Goal: Information Seeking & Learning: Learn about a topic

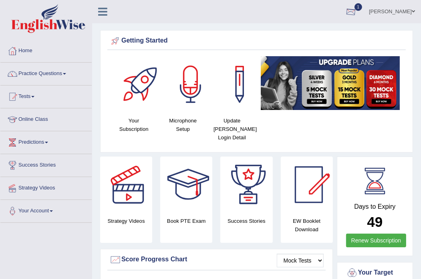
click at [347, 12] on div at bounding box center [351, 12] width 12 height 12
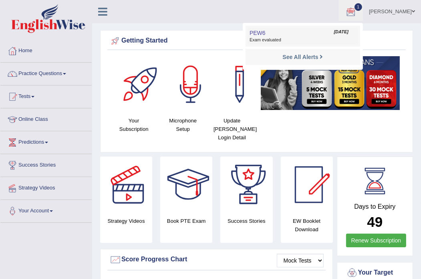
click at [289, 37] on span "Exam evaluated" at bounding box center [303, 40] width 107 height 6
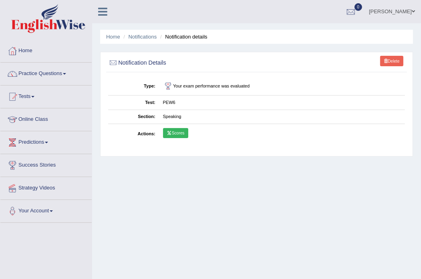
click at [172, 135] on link "Scores" at bounding box center [175, 133] width 25 height 10
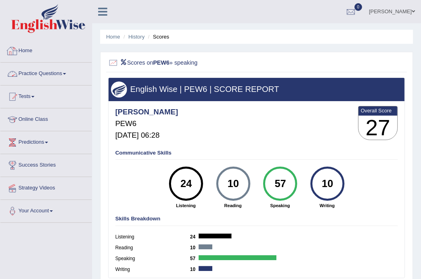
click at [50, 75] on link "Practice Questions" at bounding box center [45, 73] width 91 height 20
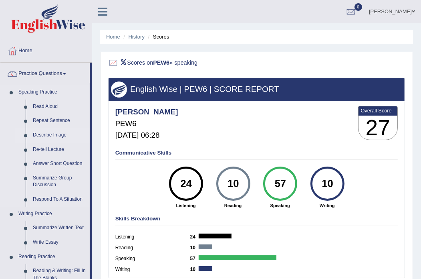
click at [46, 133] on link "Describe Image" at bounding box center [59, 135] width 61 height 14
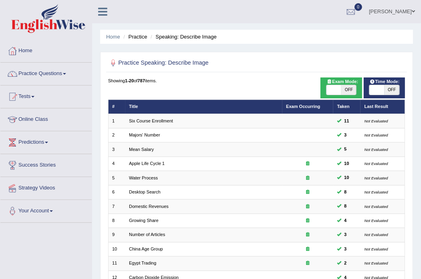
click at [347, 89] on span "OFF" at bounding box center [348, 90] width 15 height 10
checkbox input "true"
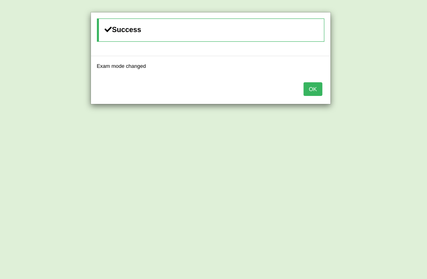
click at [309, 93] on button "OK" at bounding box center [313, 89] width 18 height 14
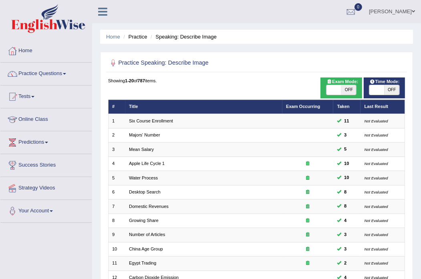
click at [398, 86] on span "OFF" at bounding box center [392, 90] width 15 height 10
checkbox input "true"
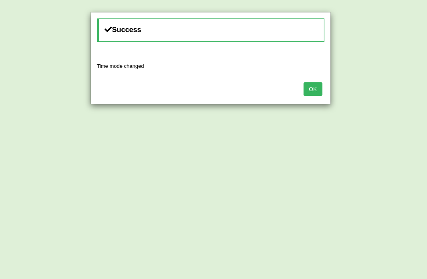
click at [312, 86] on button "OK" at bounding box center [313, 89] width 18 height 14
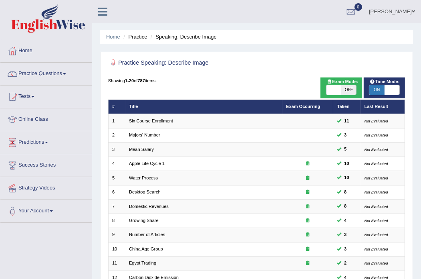
click at [352, 88] on span "OFF" at bounding box center [348, 90] width 15 height 10
checkbox input "true"
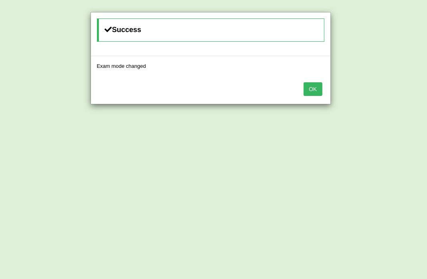
click at [305, 89] on button "OK" at bounding box center [313, 89] width 18 height 14
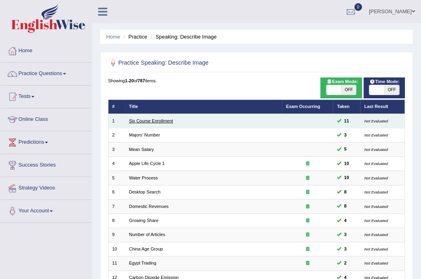
click at [149, 120] on link "Six Course Enrollment" at bounding box center [151, 120] width 44 height 5
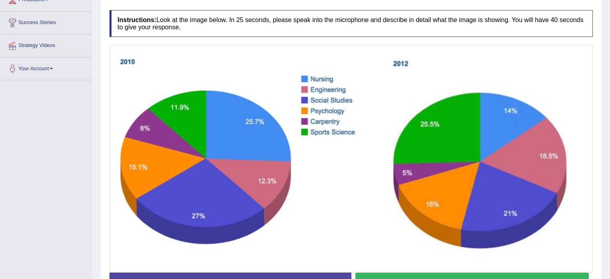
scroll to position [156, 0]
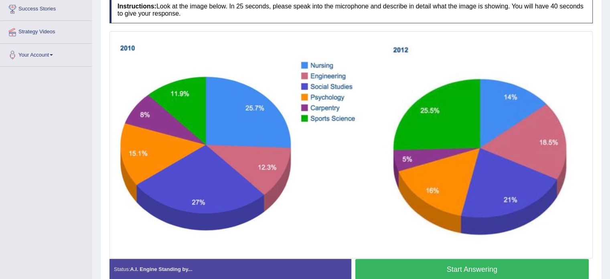
click at [421, 269] on button "Start Answering" at bounding box center [472, 269] width 234 height 20
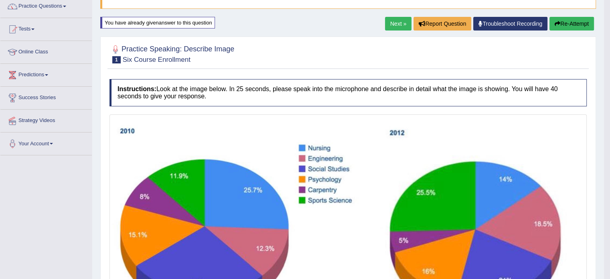
scroll to position [0, 0]
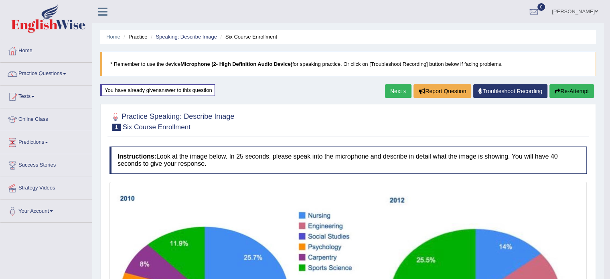
click at [392, 92] on link "Next »" at bounding box center [398, 91] width 26 height 14
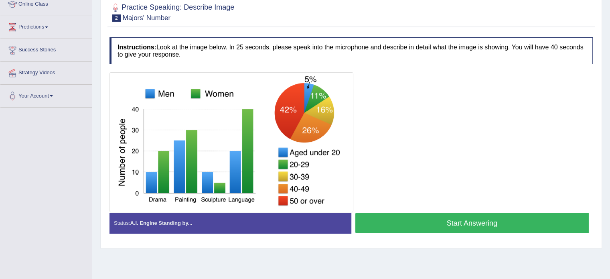
scroll to position [62, 0]
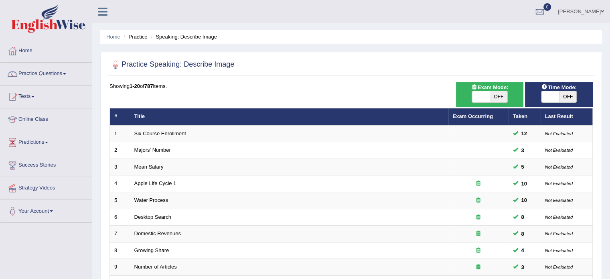
click at [501, 95] on span "OFF" at bounding box center [498, 96] width 18 height 11
checkbox input "true"
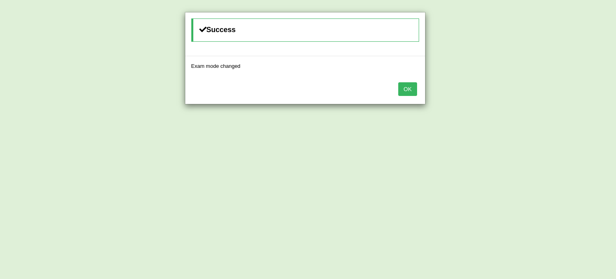
click at [404, 92] on button "OK" at bounding box center [407, 89] width 18 height 14
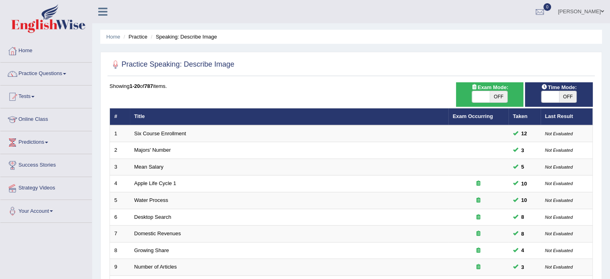
click at [566, 97] on span "OFF" at bounding box center [568, 96] width 18 height 11
checkbox input "true"
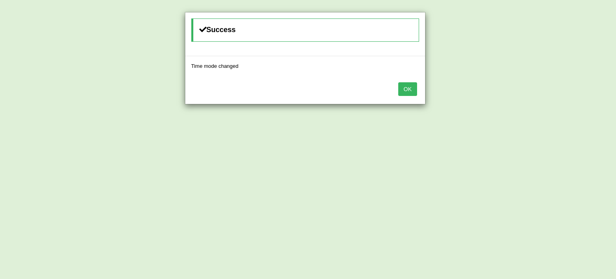
click at [403, 89] on button "OK" at bounding box center [407, 89] width 18 height 14
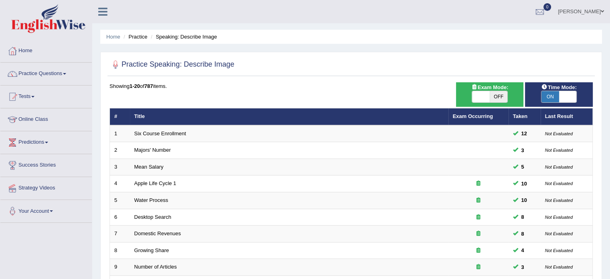
click at [498, 94] on span "OFF" at bounding box center [498, 96] width 18 height 11
checkbox input "true"
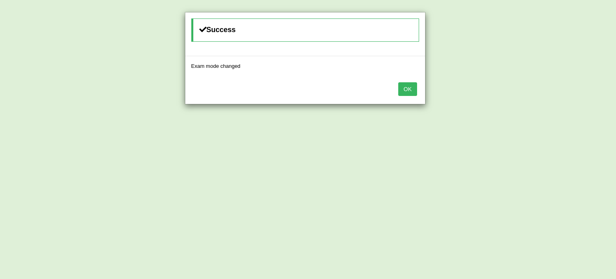
click at [402, 87] on button "OK" at bounding box center [407, 89] width 18 height 14
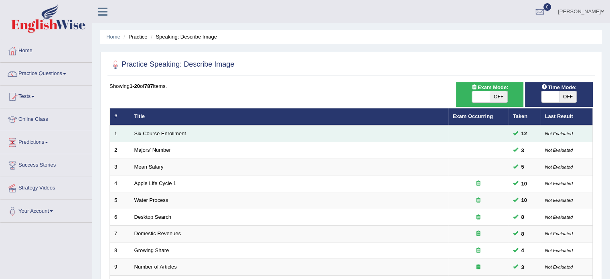
click at [159, 137] on td "Six Course Enrollment" at bounding box center [289, 133] width 318 height 17
click at [161, 132] on link "Six Course Enrollment" at bounding box center [160, 133] width 52 height 6
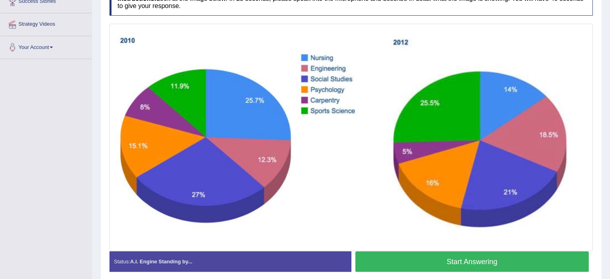
scroll to position [196, 0]
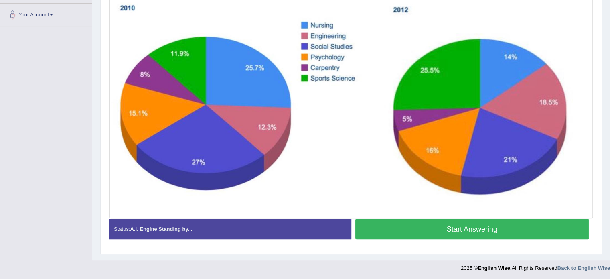
click at [510, 227] on button "Start Answering" at bounding box center [472, 228] width 234 height 20
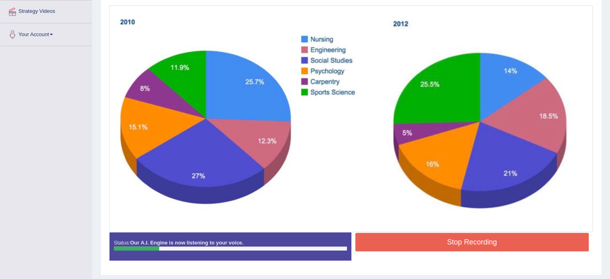
scroll to position [190, 0]
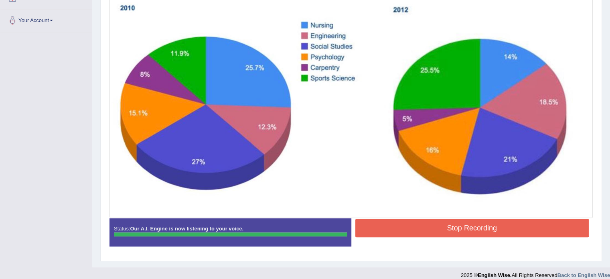
click at [457, 226] on button "Stop Recording" at bounding box center [472, 227] width 234 height 18
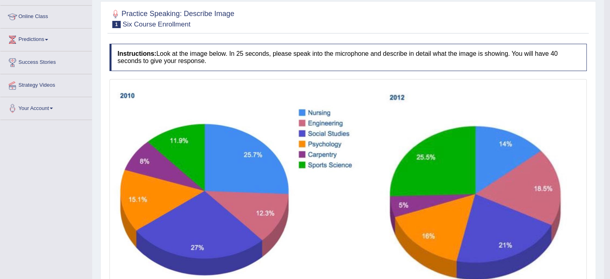
scroll to position [0, 0]
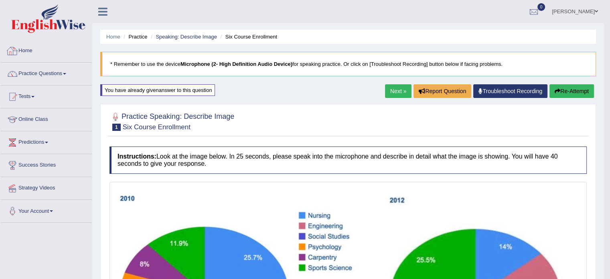
click at [22, 50] on link "Home" at bounding box center [45, 50] width 91 height 20
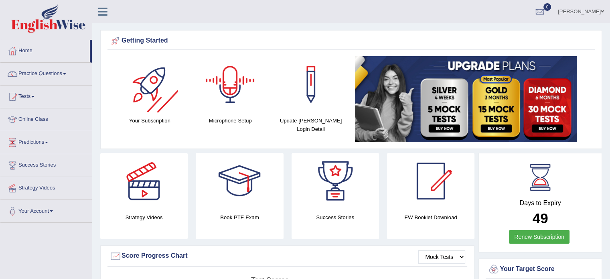
click at [238, 69] on div at bounding box center [230, 84] width 56 height 56
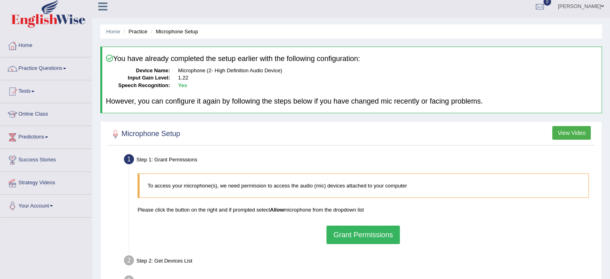
scroll to position [80, 0]
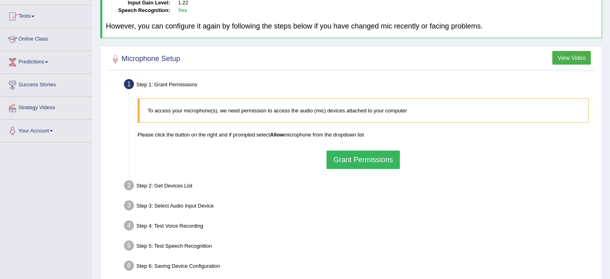
click at [359, 166] on button "Grant Permissions" at bounding box center [362, 159] width 73 height 18
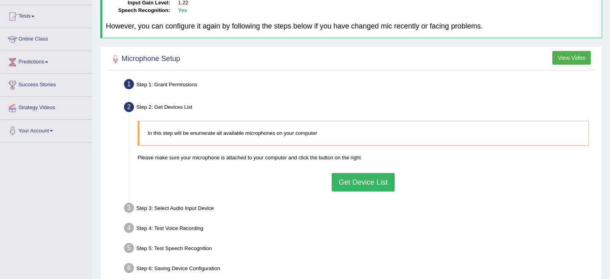
click at [358, 187] on button "Get Device List" at bounding box center [362, 182] width 63 height 18
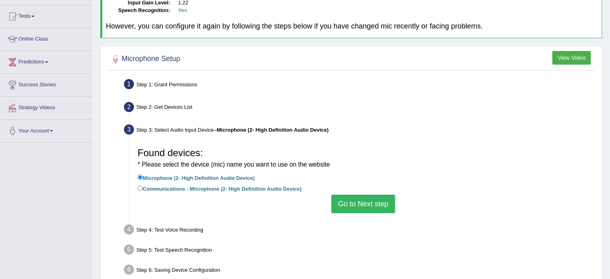
click at [369, 206] on button "Go to Next step" at bounding box center [363, 203] width 64 height 18
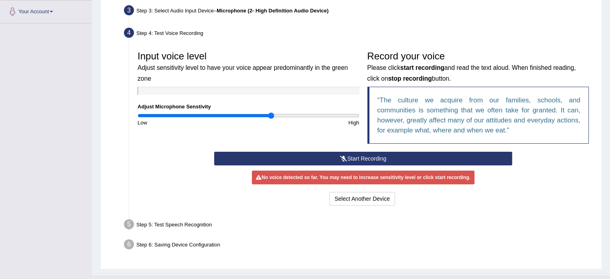
scroll to position [200, 0]
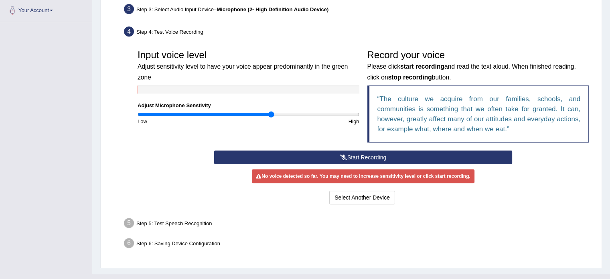
click at [357, 162] on button "Start Recording" at bounding box center [363, 157] width 298 height 14
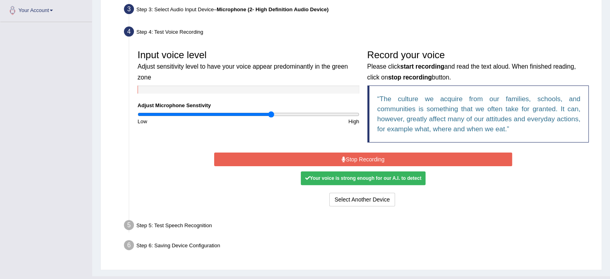
click at [351, 160] on button "Stop Recording" at bounding box center [363, 159] width 298 height 14
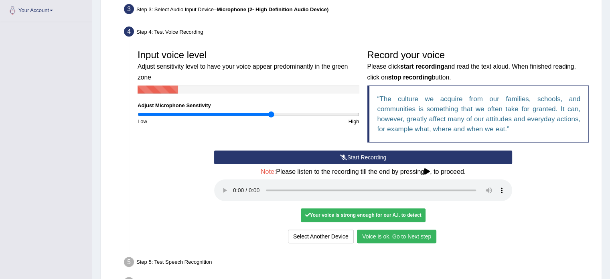
click at [385, 235] on button "Voice is ok. Go to Next step" at bounding box center [396, 236] width 79 height 14
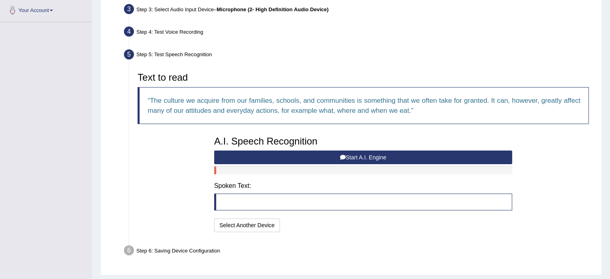
click at [323, 156] on button "Start A.I. Engine" at bounding box center [363, 157] width 298 height 14
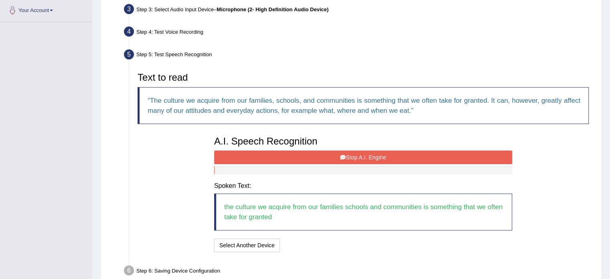
click at [441, 157] on button "Stop A.I. Engine" at bounding box center [363, 157] width 298 height 14
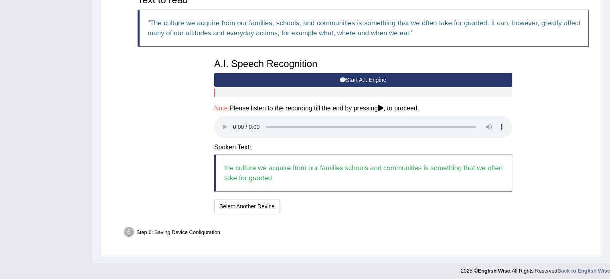
scroll to position [281, 0]
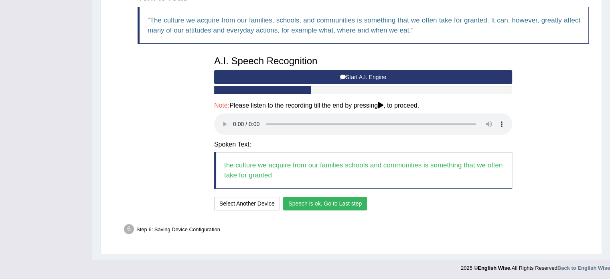
click at [353, 200] on button "Speech is ok. Go to Last step" at bounding box center [325, 203] width 84 height 14
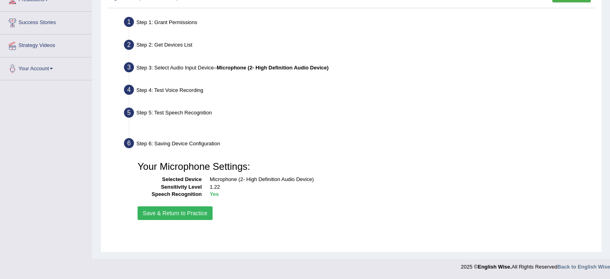
scroll to position [142, 0]
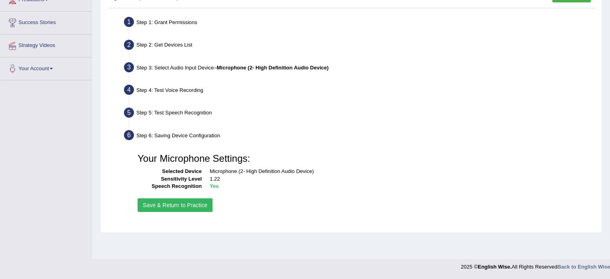
click at [194, 200] on button "Save & Return to Practice" at bounding box center [174, 205] width 75 height 14
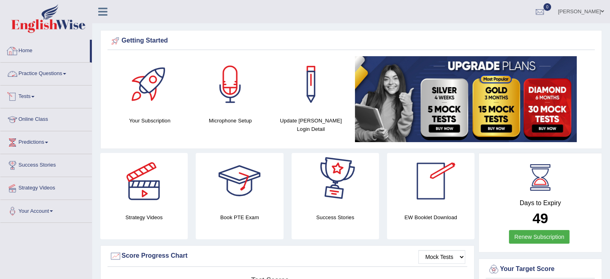
drag, startPoint x: 32, startPoint y: 71, endPoint x: 34, endPoint y: 75, distance: 4.5
click at [32, 71] on link "Practice Questions" at bounding box center [45, 73] width 91 height 20
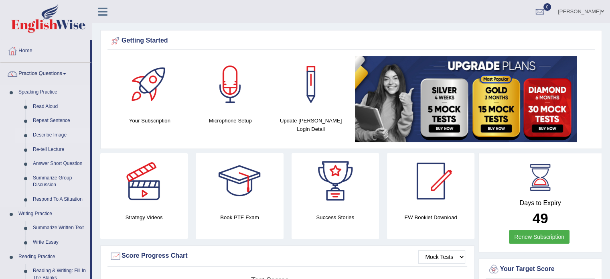
click at [44, 132] on link "Describe Image" at bounding box center [59, 135] width 61 height 14
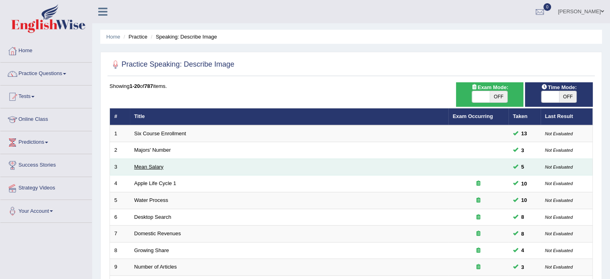
click at [147, 166] on link "Mean Salary" at bounding box center [148, 167] width 29 height 6
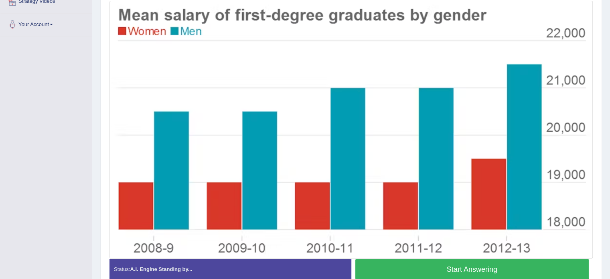
scroll to position [200, 0]
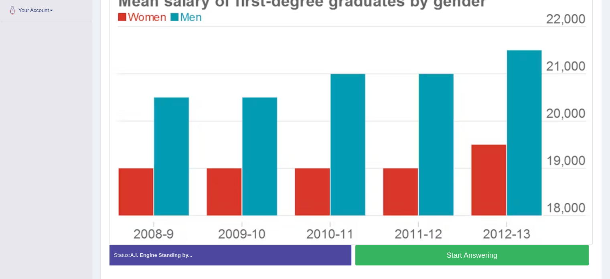
click at [492, 253] on button "Start Answering" at bounding box center [472, 254] width 234 height 20
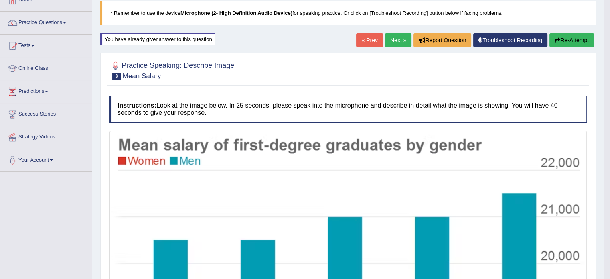
scroll to position [0, 0]
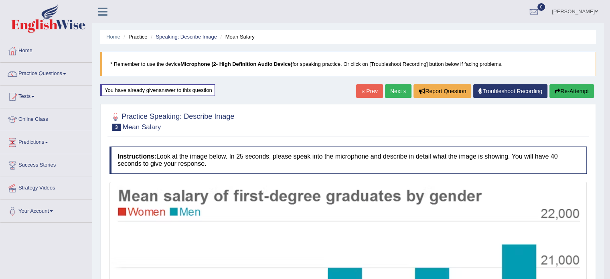
click at [398, 89] on link "Next »" at bounding box center [398, 91] width 26 height 14
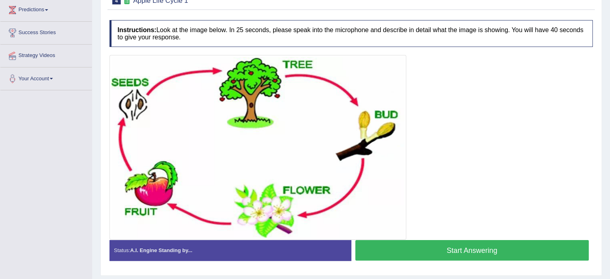
scroll to position [154, 0]
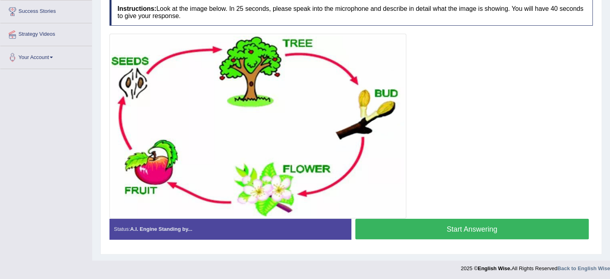
click at [476, 224] on button "Start Answering" at bounding box center [472, 228] width 234 height 20
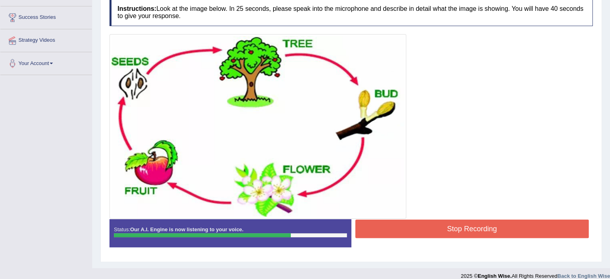
click at [430, 227] on button "Stop Recording" at bounding box center [472, 228] width 234 height 18
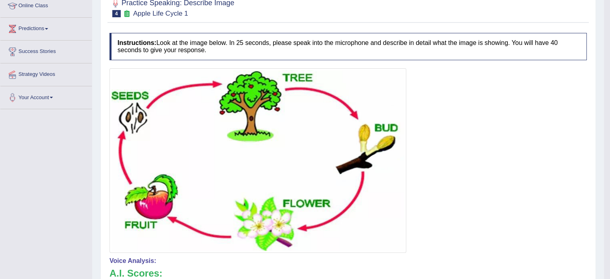
scroll to position [83, 0]
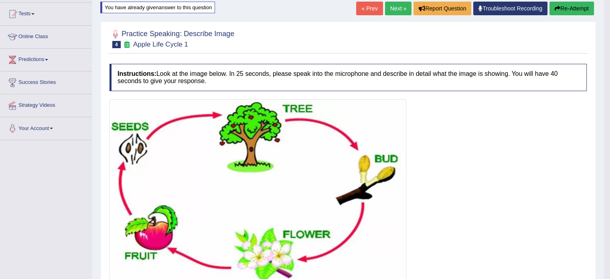
click at [390, 8] on link "Next »" at bounding box center [398, 9] width 26 height 14
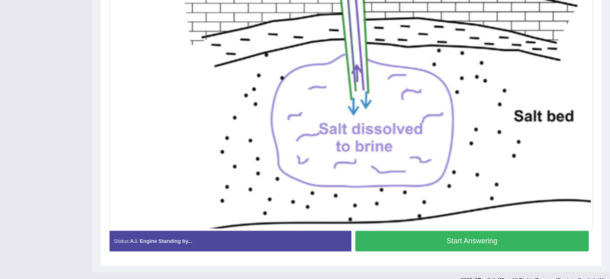
scroll to position [297, 0]
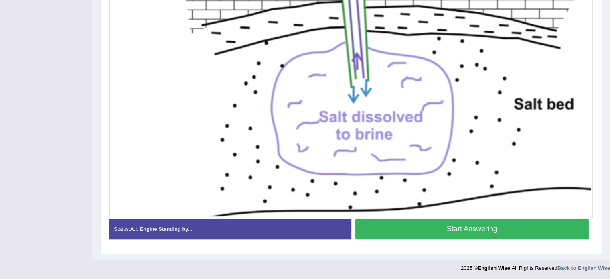
click at [458, 231] on button "Start Answering" at bounding box center [472, 228] width 234 height 20
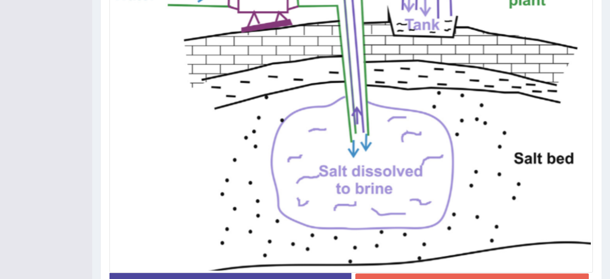
scroll to position [251, 0]
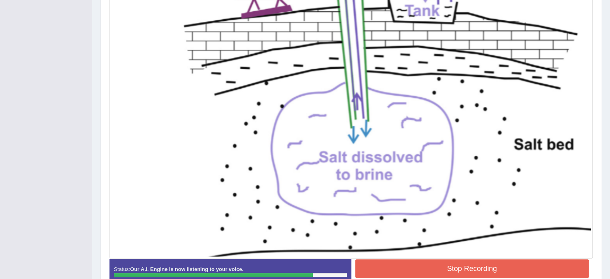
click at [505, 261] on button "Stop Recording" at bounding box center [472, 268] width 234 height 18
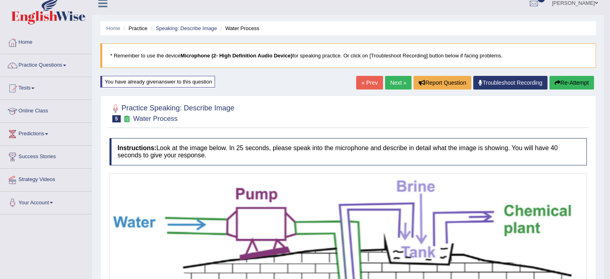
scroll to position [0, 0]
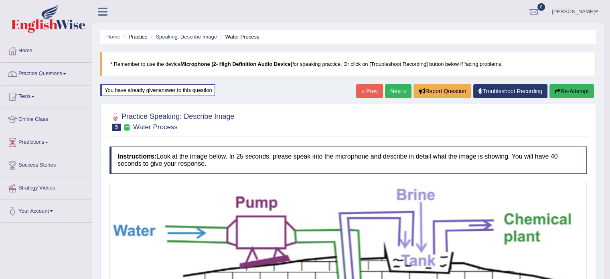
click at [390, 91] on link "Next »" at bounding box center [398, 91] width 26 height 14
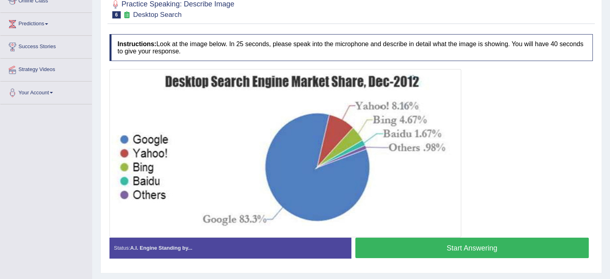
scroll to position [120, 0]
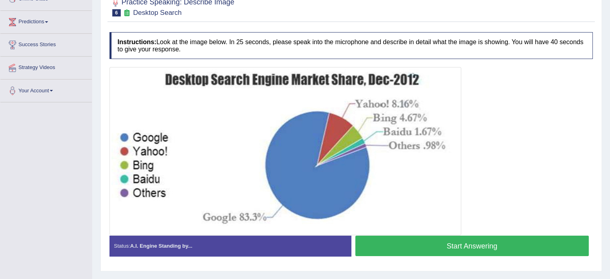
click at [521, 240] on button "Start Answering" at bounding box center [472, 245] width 234 height 20
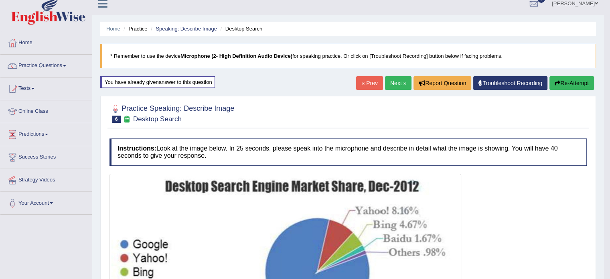
scroll to position [0, 0]
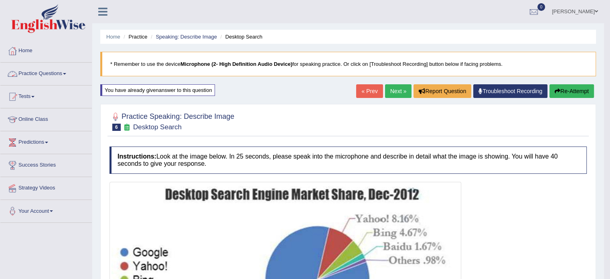
click at [25, 73] on link "Practice Questions" at bounding box center [45, 73] width 91 height 20
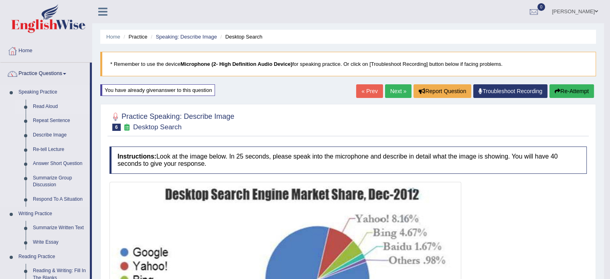
click at [41, 107] on link "Read Aloud" at bounding box center [59, 106] width 61 height 14
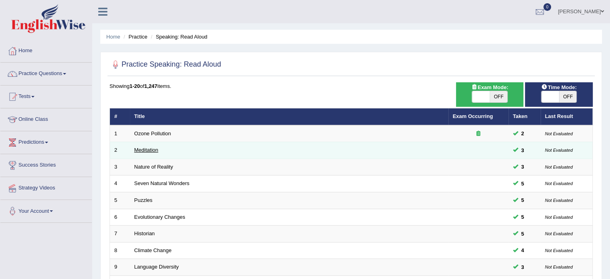
click at [147, 147] on link "Meditation" at bounding box center [146, 150] width 24 height 6
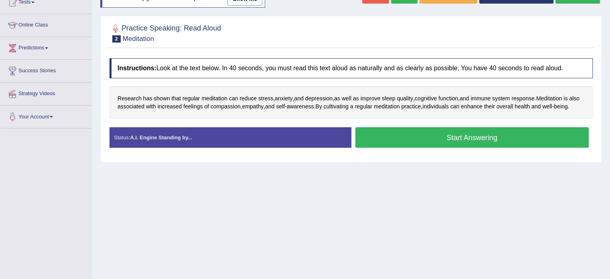
scroll to position [120, 0]
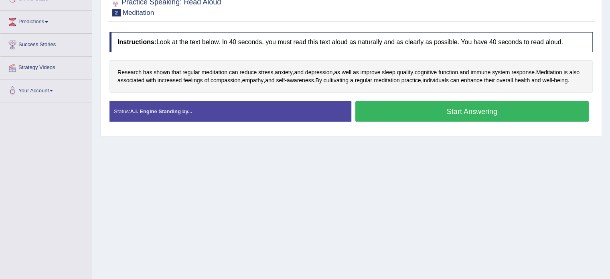
click at [488, 118] on button "Start Answering" at bounding box center [472, 111] width 234 height 20
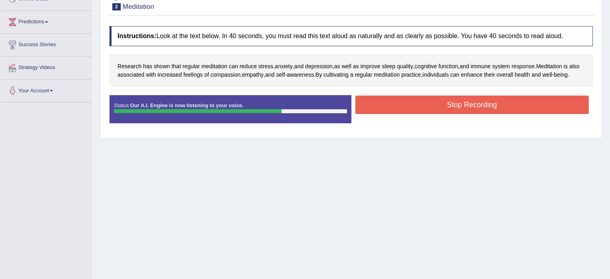
click at [488, 114] on button "Stop Recording" at bounding box center [472, 104] width 234 height 18
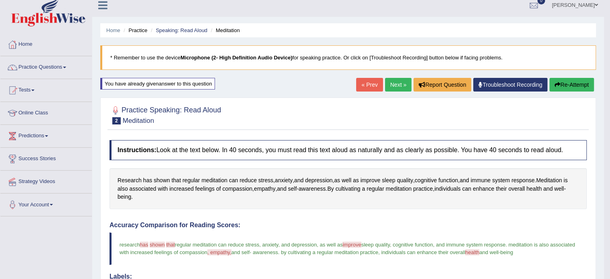
scroll to position [0, 0]
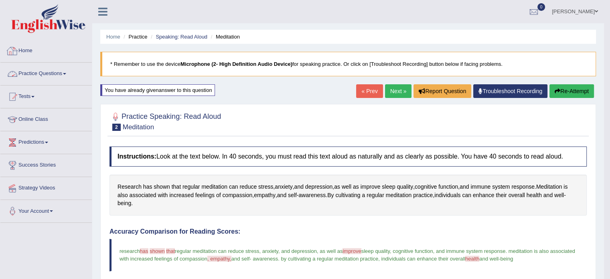
click at [27, 48] on link "Home" at bounding box center [45, 50] width 91 height 20
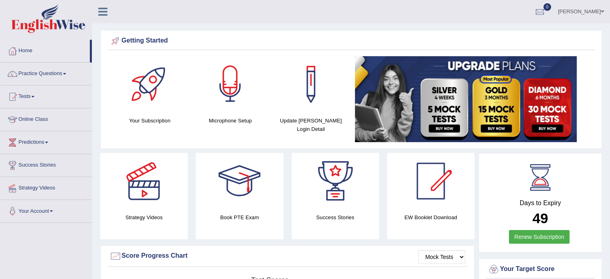
click at [225, 109] on div at bounding box center [230, 84] width 56 height 56
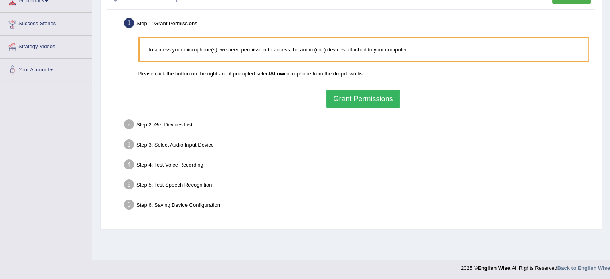
scroll to position [142, 0]
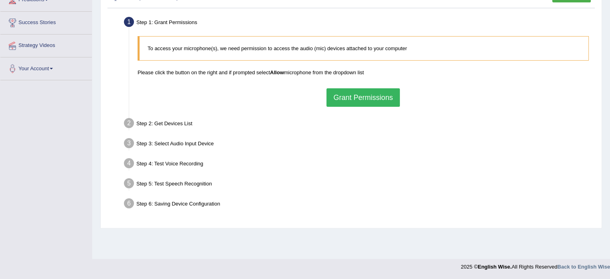
click at [375, 95] on button "Grant Permissions" at bounding box center [362, 97] width 73 height 18
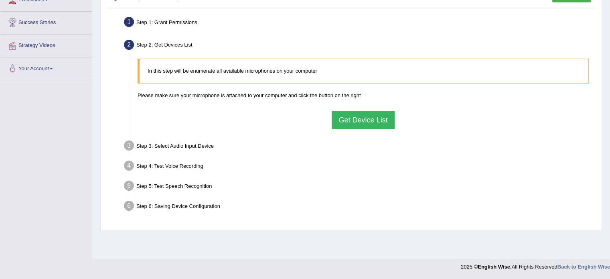
click at [367, 124] on button "Get Device List" at bounding box center [362, 120] width 63 height 18
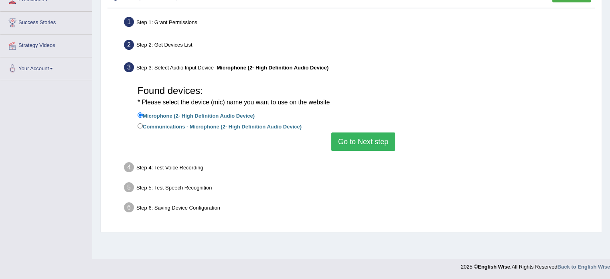
click at [222, 128] on label "Communications - Microphone (2- High Definition Audio Device)" at bounding box center [219, 125] width 164 height 9
click at [143, 128] on input "Communications - Microphone (2- High Definition Audio Device)" at bounding box center [139, 125] width 5 height 5
radio input "true"
click at [358, 143] on button "Go to Next step" at bounding box center [363, 141] width 64 height 18
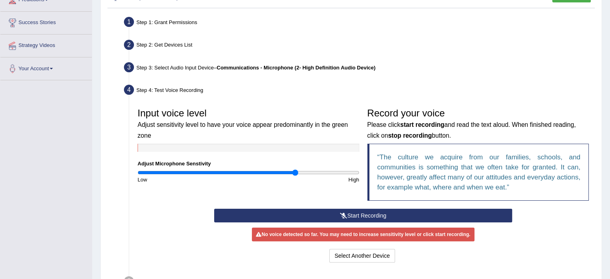
click at [295, 171] on input "range" at bounding box center [248, 172] width 222 height 6
click at [343, 171] on input "range" at bounding box center [248, 172] width 222 height 6
click at [398, 210] on button "Start Recording" at bounding box center [363, 215] width 298 height 14
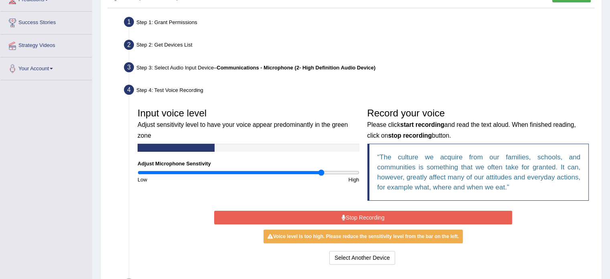
type input "1.68"
click at [321, 174] on input "range" at bounding box center [248, 172] width 222 height 6
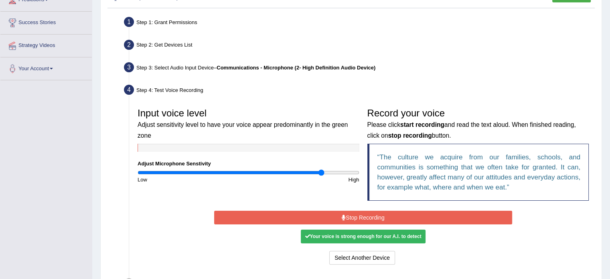
click at [358, 214] on button "Stop Recording" at bounding box center [363, 217] width 298 height 14
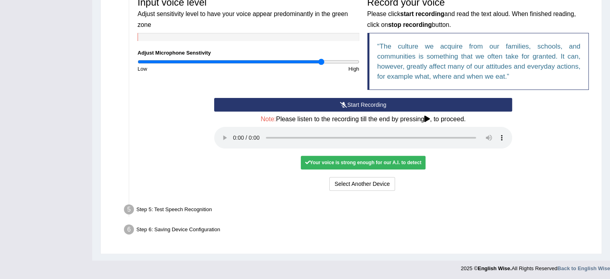
scroll to position [253, 0]
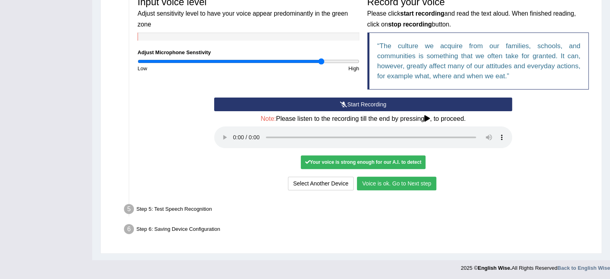
click at [393, 181] on button "Voice is ok. Go to Next step" at bounding box center [396, 183] width 79 height 14
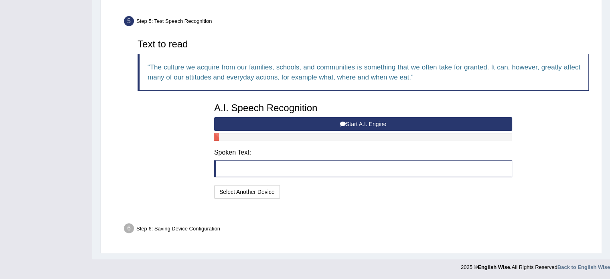
scroll to position [221, 0]
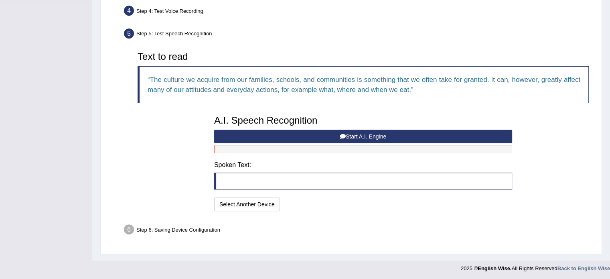
click at [375, 134] on button "Start A.I. Engine" at bounding box center [363, 136] width 298 height 14
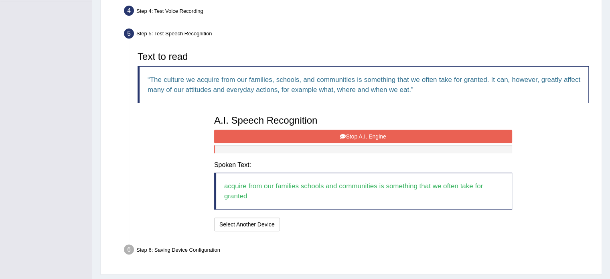
click at [375, 133] on button "Stop A.I. Engine" at bounding box center [363, 136] width 298 height 14
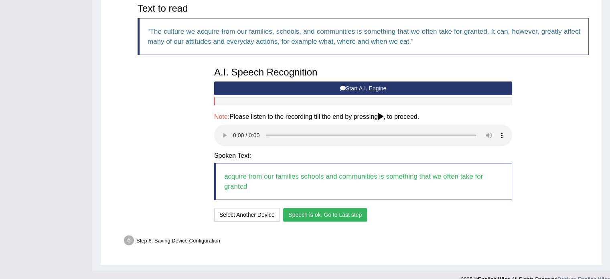
scroll to position [281, 0]
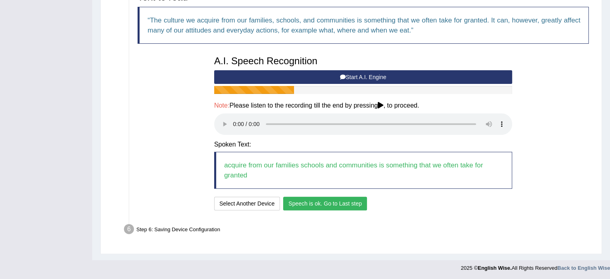
click at [375, 78] on button "Start A.I. Engine" at bounding box center [363, 77] width 298 height 14
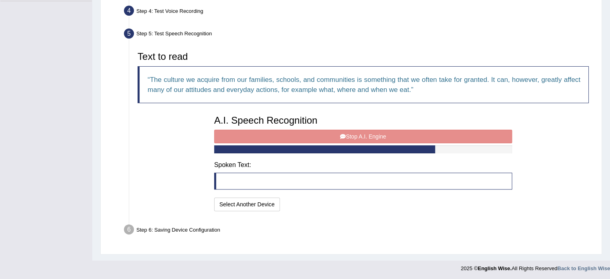
scroll to position [231, 0]
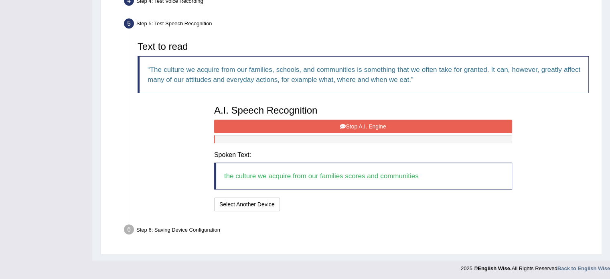
click at [378, 121] on button "Stop A.I. Engine" at bounding box center [363, 126] width 298 height 14
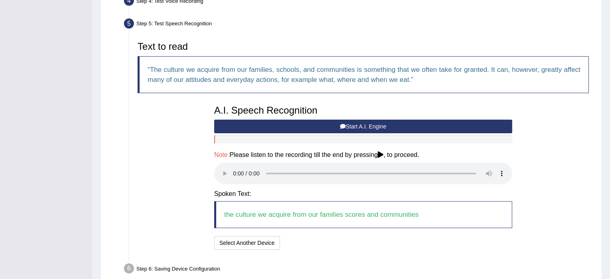
click at [338, 124] on button "Start A.I. Engine" at bounding box center [363, 126] width 298 height 14
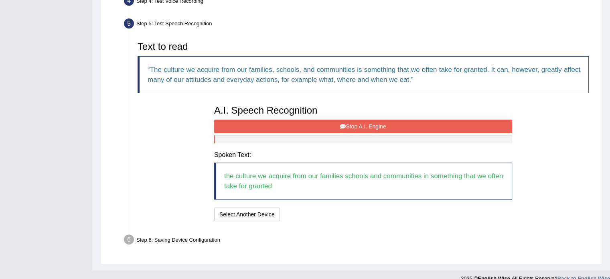
click at [401, 124] on button "Stop A.I. Engine" at bounding box center [363, 126] width 298 height 14
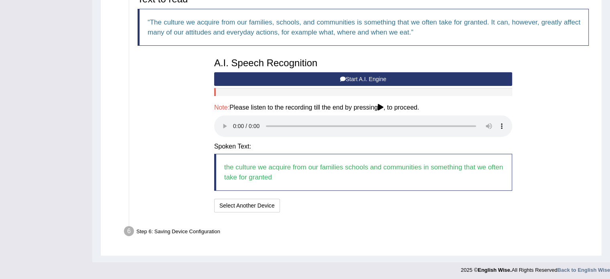
scroll to position [281, 0]
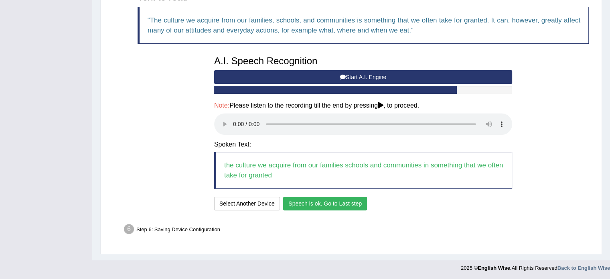
click at [316, 191] on div "A.I. Speech Recognition Start A.I. Engine Stop A.I. Engine Note: Please listen …" at bounding box center [363, 132] width 306 height 161
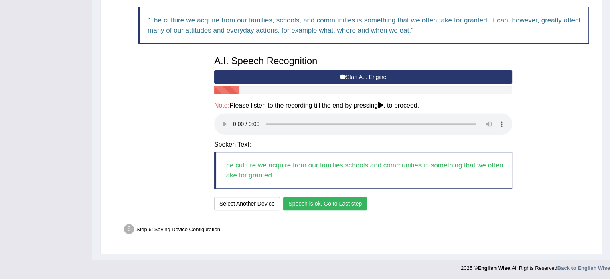
click at [322, 202] on button "Speech is ok. Go to Last step" at bounding box center [325, 203] width 84 height 14
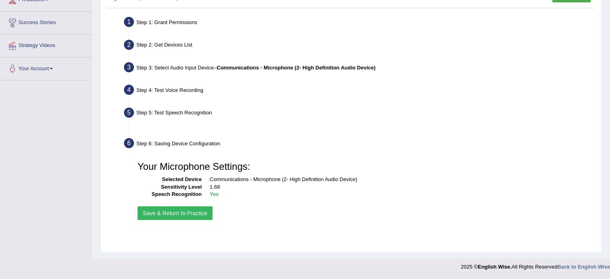
scroll to position [142, 0]
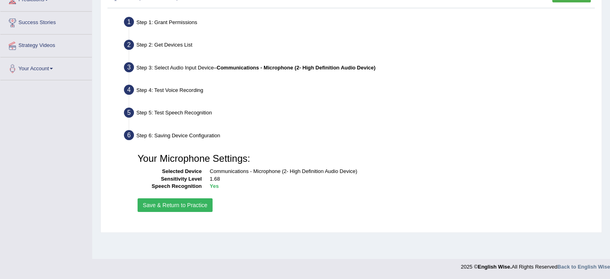
click at [184, 203] on button "Save & Return to Practice" at bounding box center [174, 205] width 75 height 14
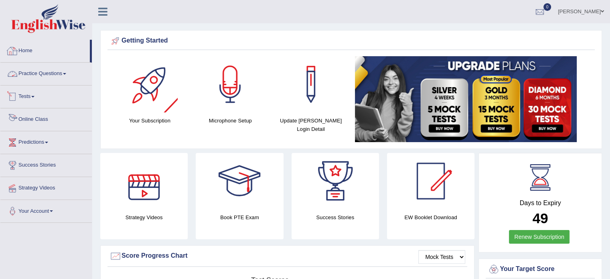
click at [37, 74] on link "Practice Questions" at bounding box center [45, 73] width 91 height 20
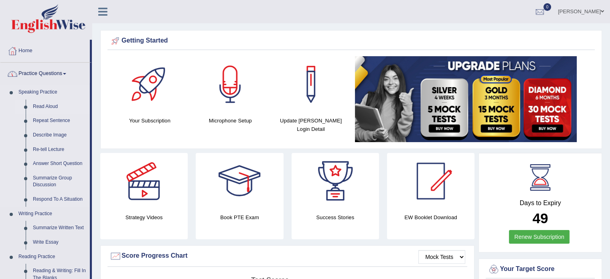
click at [46, 103] on link "Read Aloud" at bounding box center [59, 106] width 61 height 14
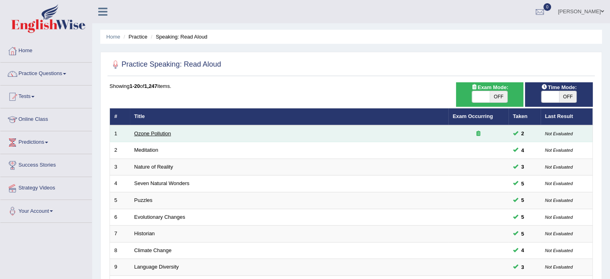
click at [141, 130] on link "Ozone Pollution" at bounding box center [152, 133] width 37 height 6
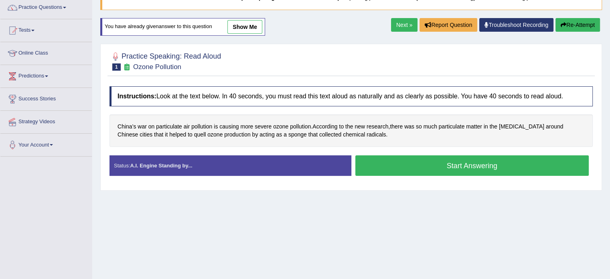
scroll to position [80, 0]
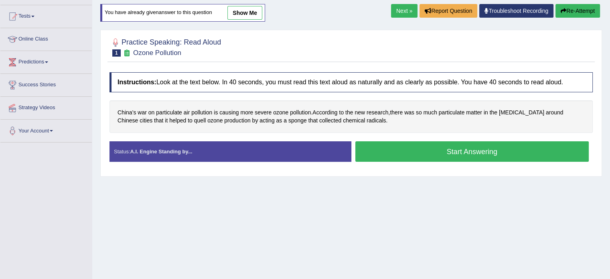
click at [476, 152] on button "Start Answering" at bounding box center [472, 151] width 234 height 20
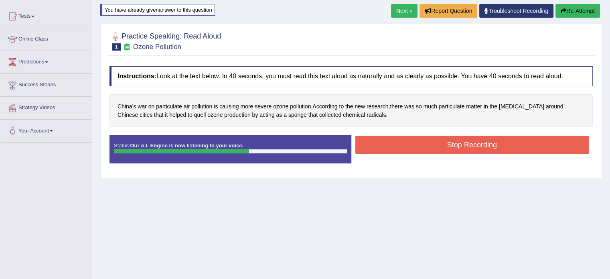
click at [466, 145] on button "Stop Recording" at bounding box center [472, 144] width 234 height 18
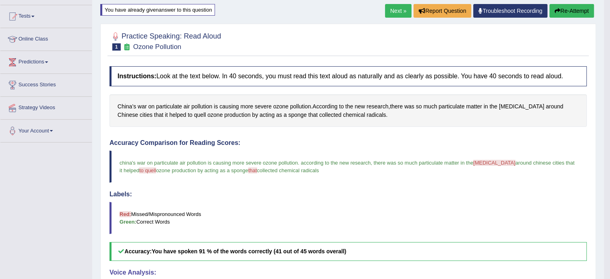
click at [399, 7] on link "Next »" at bounding box center [398, 11] width 26 height 14
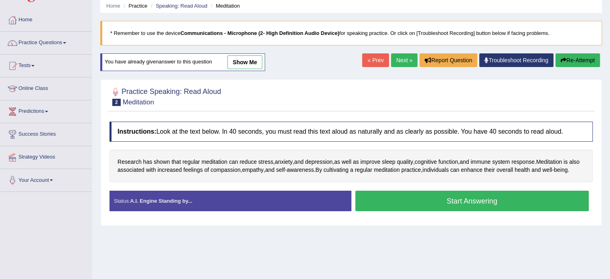
scroll to position [80, 0]
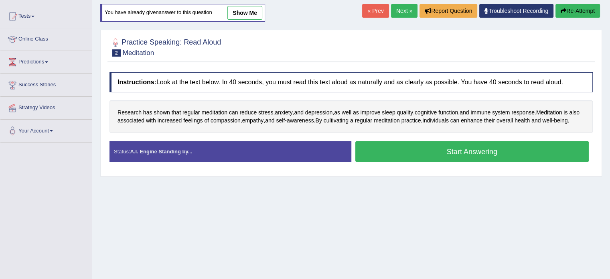
click at [455, 155] on button "Start Answering" at bounding box center [472, 151] width 234 height 20
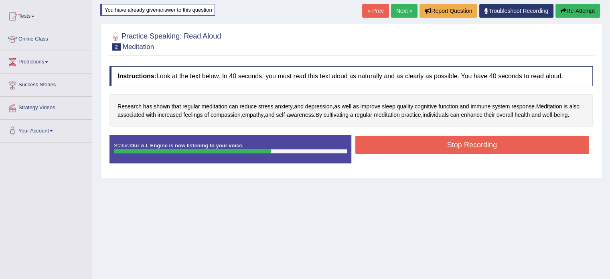
click at [455, 154] on button "Stop Recording" at bounding box center [472, 144] width 234 height 18
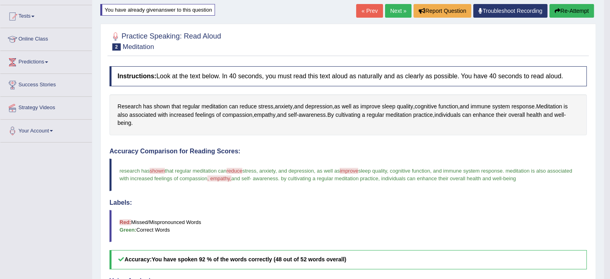
click at [394, 12] on link "Next »" at bounding box center [398, 11] width 26 height 14
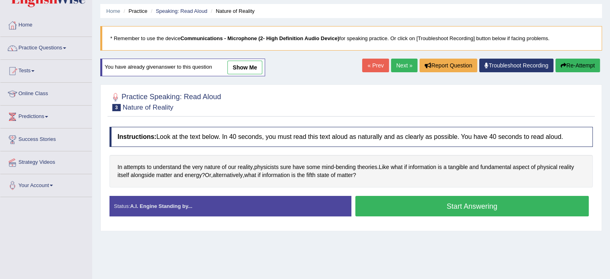
scroll to position [40, 0]
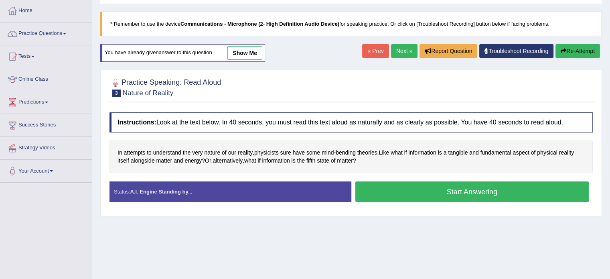
click at [431, 192] on button "Start Answering" at bounding box center [472, 191] width 234 height 20
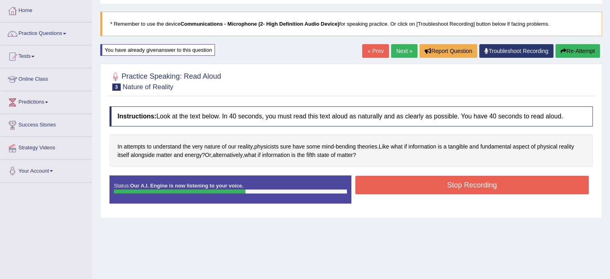
click at [451, 186] on button "Stop Recording" at bounding box center [472, 185] width 234 height 18
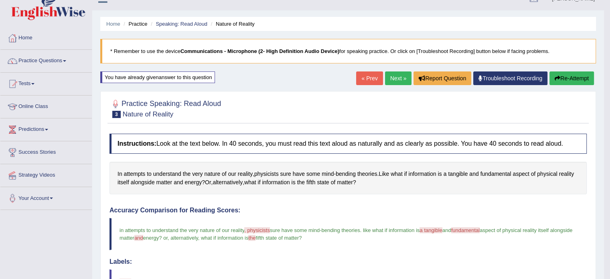
scroll to position [0, 0]
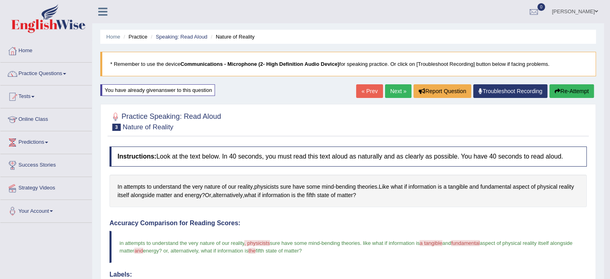
click at [388, 88] on link "Next »" at bounding box center [398, 91] width 26 height 14
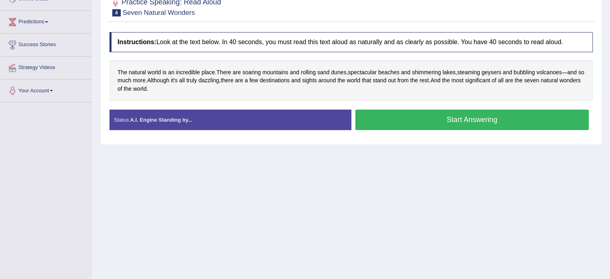
click at [422, 116] on button "Start Answering" at bounding box center [472, 119] width 234 height 20
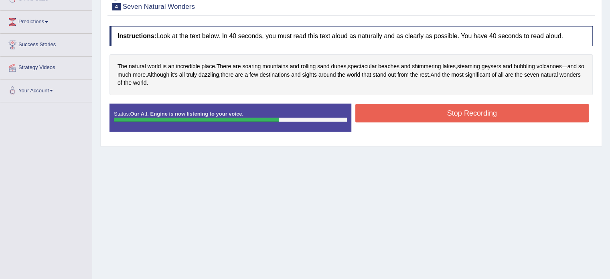
click at [422, 116] on button "Stop Recording" at bounding box center [472, 113] width 234 height 18
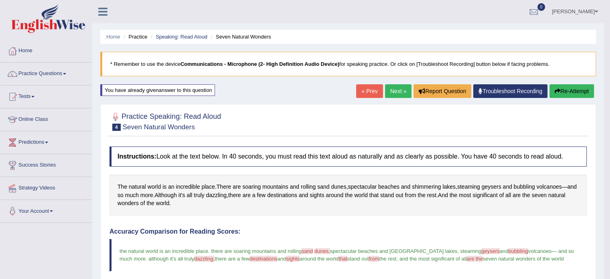
click at [391, 91] on link "Next »" at bounding box center [398, 91] width 26 height 14
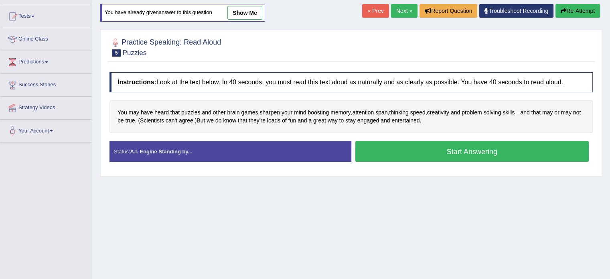
click at [425, 151] on button "Start Answering" at bounding box center [472, 151] width 234 height 20
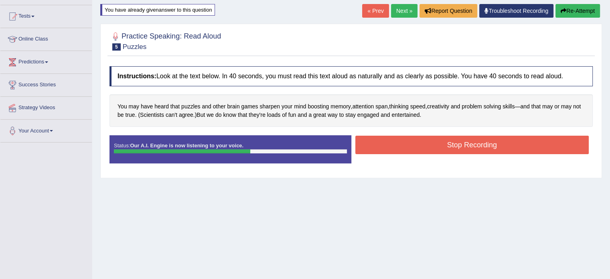
click at [425, 149] on button "Stop Recording" at bounding box center [472, 144] width 234 height 18
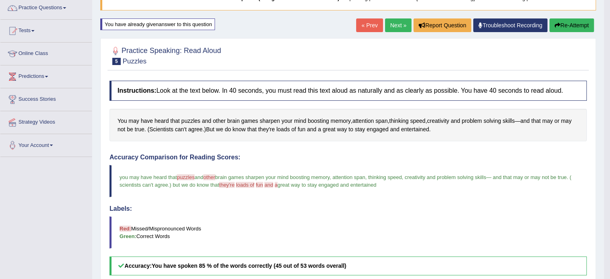
scroll to position [40, 0]
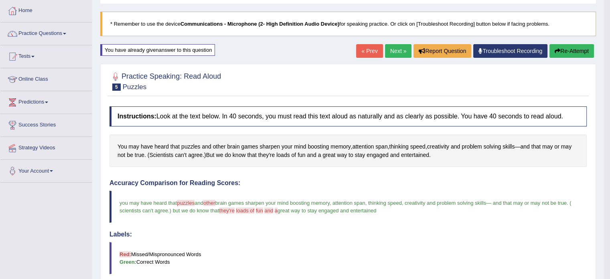
click at [390, 48] on link "Next »" at bounding box center [398, 51] width 26 height 14
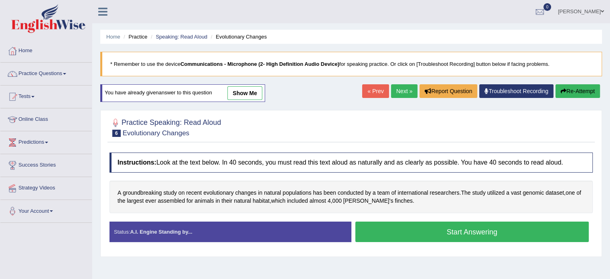
click at [473, 230] on button "Start Answering" at bounding box center [472, 231] width 234 height 20
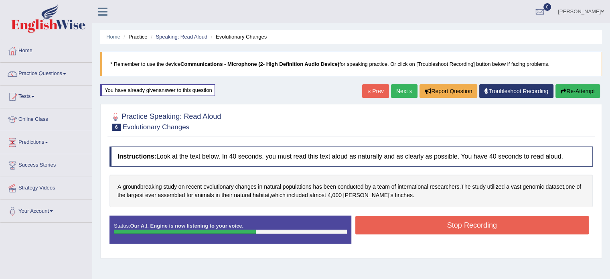
click at [470, 221] on button "Stop Recording" at bounding box center [472, 225] width 234 height 18
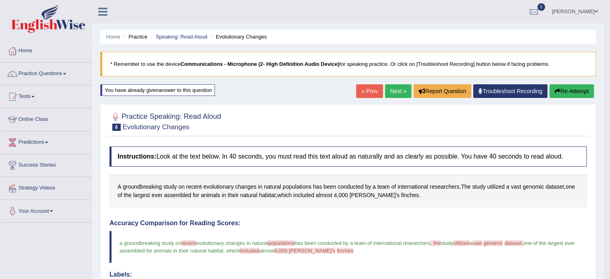
click at [572, 85] on button "Re-Attempt" at bounding box center [571, 91] width 44 height 14
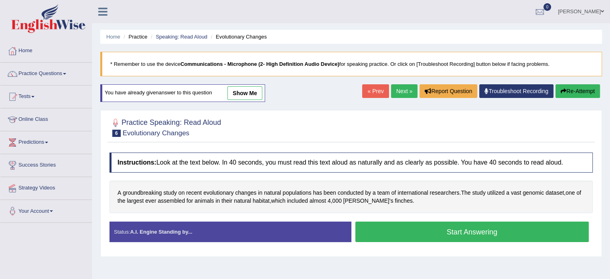
click at [399, 234] on button "Start Answering" at bounding box center [472, 231] width 234 height 20
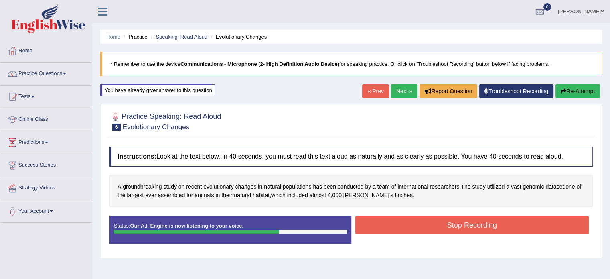
click at [461, 224] on button "Stop Recording" at bounding box center [472, 225] width 234 height 18
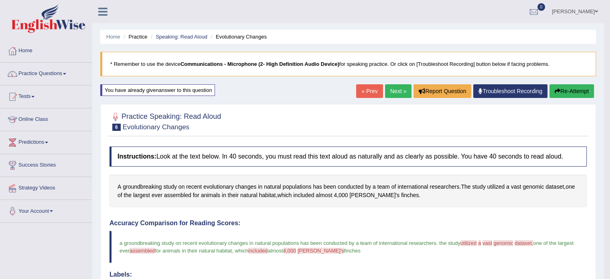
click at [569, 87] on button "Re-Attempt" at bounding box center [571, 91] width 44 height 14
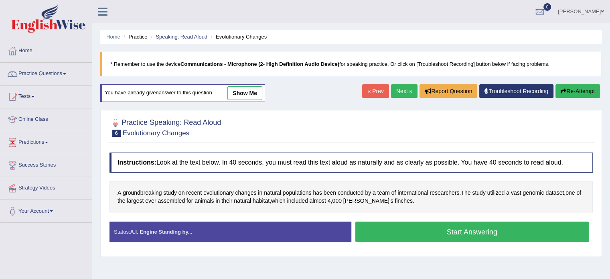
click at [430, 226] on button "Start Answering" at bounding box center [472, 231] width 234 height 20
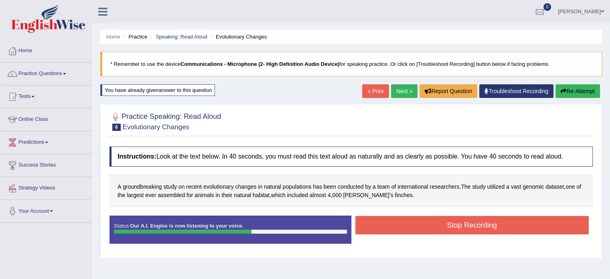
click at [436, 221] on button "Stop Recording" at bounding box center [472, 225] width 234 height 18
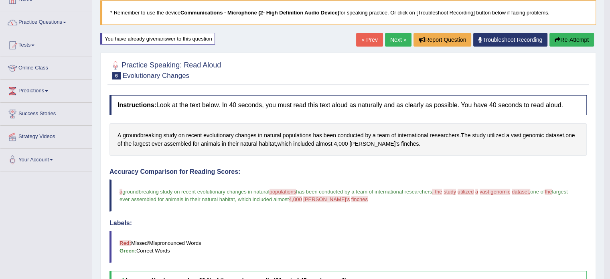
scroll to position [40, 0]
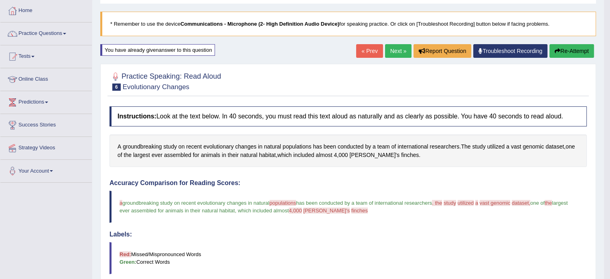
click at [394, 49] on link "Next »" at bounding box center [398, 51] width 26 height 14
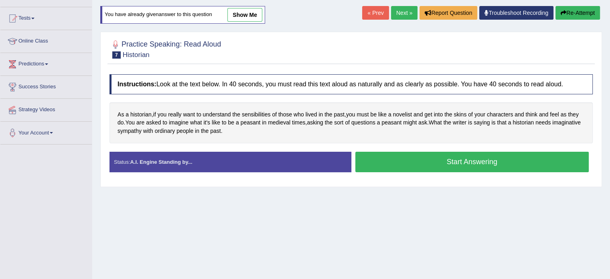
scroll to position [80, 0]
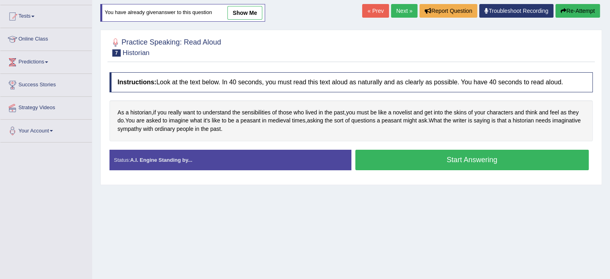
click at [412, 157] on button "Start Answering" at bounding box center [472, 159] width 234 height 20
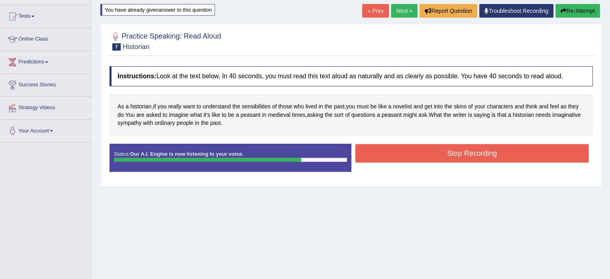
click at [444, 155] on button "Stop Recording" at bounding box center [472, 153] width 234 height 18
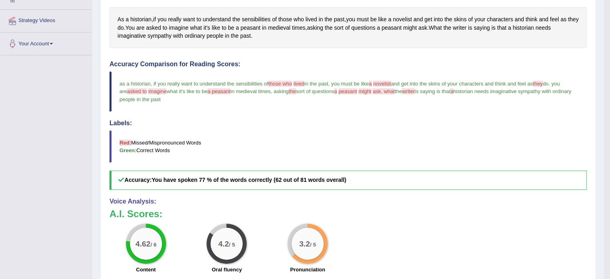
scroll to position [0, 0]
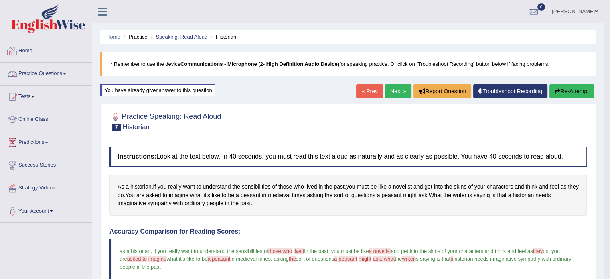
click at [34, 71] on link "Practice Questions" at bounding box center [45, 73] width 91 height 20
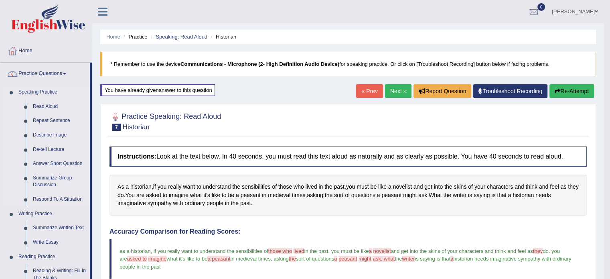
click at [45, 131] on link "Describe Image" at bounding box center [59, 135] width 61 height 14
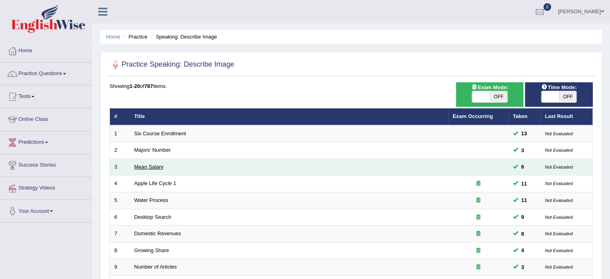
click at [142, 164] on link "Mean Salary" at bounding box center [148, 167] width 29 height 6
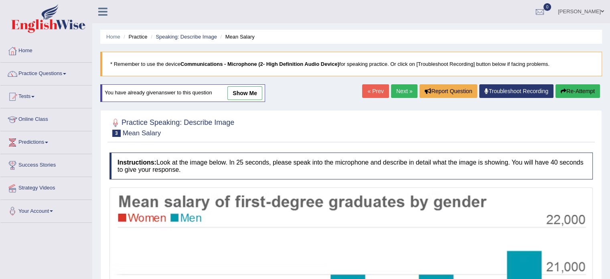
click at [403, 87] on link "Next »" at bounding box center [404, 91] width 26 height 14
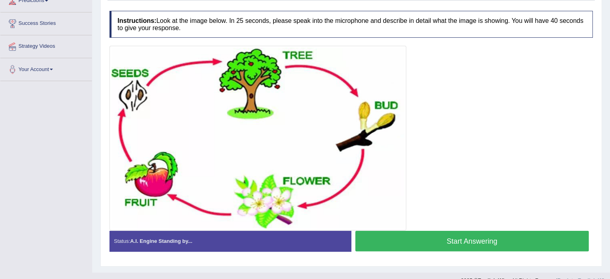
scroll to position [154, 0]
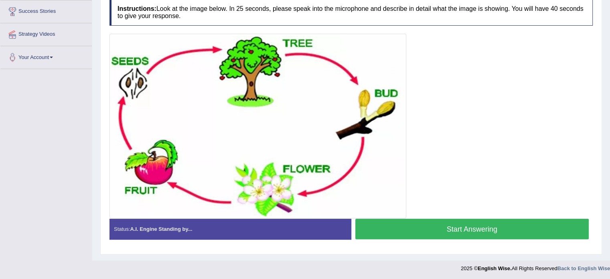
click at [486, 228] on button "Start Answering" at bounding box center [472, 228] width 234 height 20
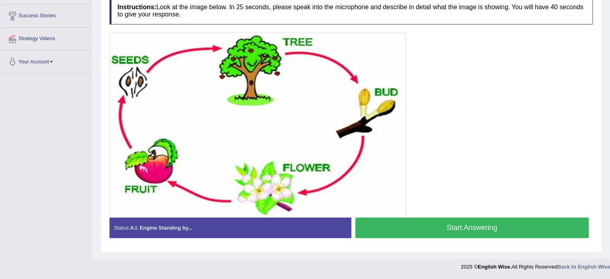
scroll to position [147, 0]
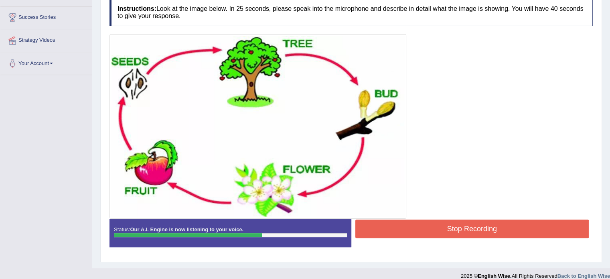
click at [481, 226] on button "Stop Recording" at bounding box center [472, 228] width 234 height 18
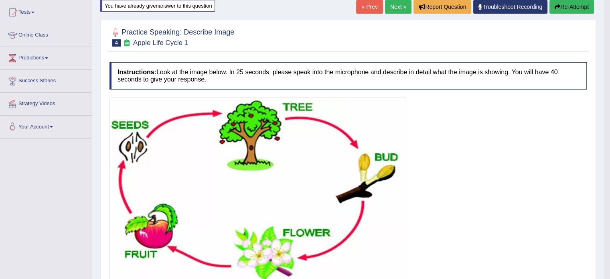
scroll to position [27, 0]
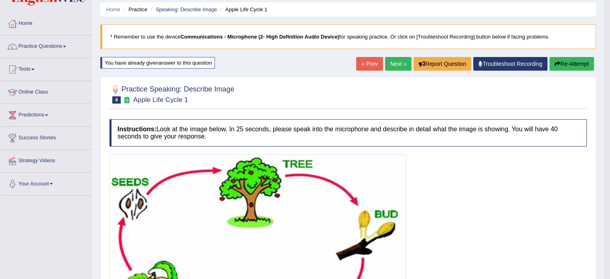
click at [392, 59] on link "Next »" at bounding box center [398, 64] width 26 height 14
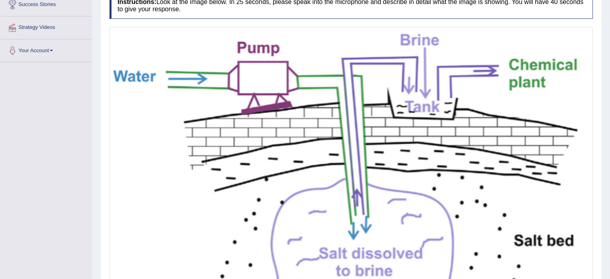
scroll to position [240, 0]
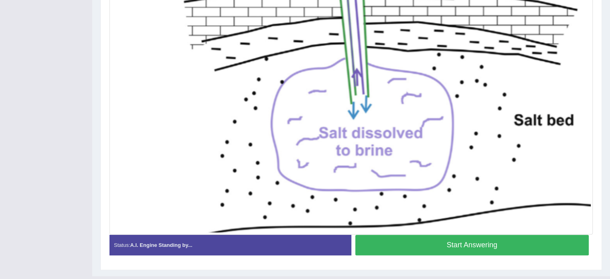
click at [414, 241] on button "Start Answering" at bounding box center [472, 244] width 234 height 20
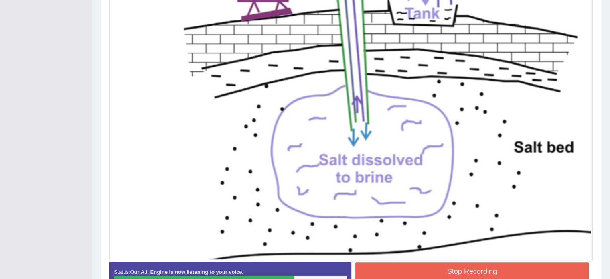
scroll to position [275, 0]
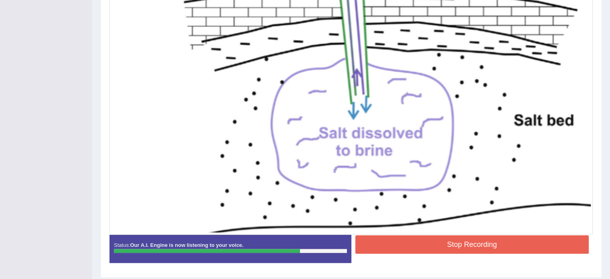
click at [479, 242] on button "Stop Recording" at bounding box center [472, 244] width 234 height 18
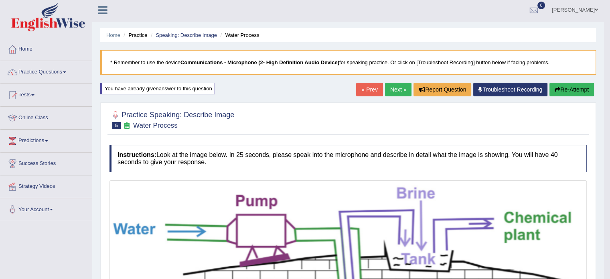
scroll to position [0, 0]
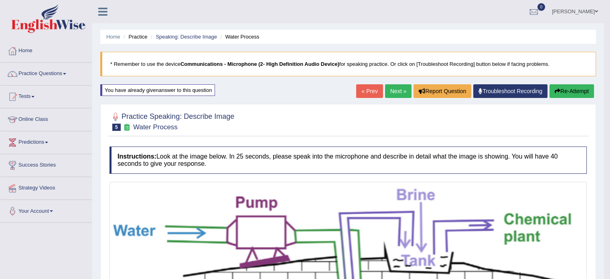
click at [398, 88] on link "Next »" at bounding box center [398, 91] width 26 height 14
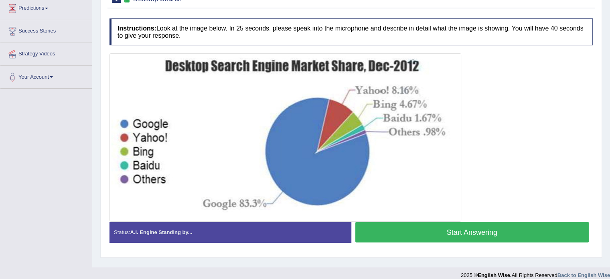
scroll to position [142, 0]
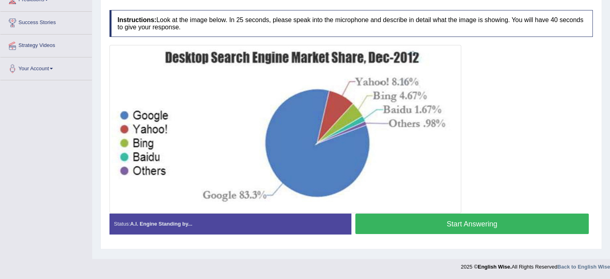
click at [426, 223] on button "Start Answering" at bounding box center [472, 223] width 234 height 20
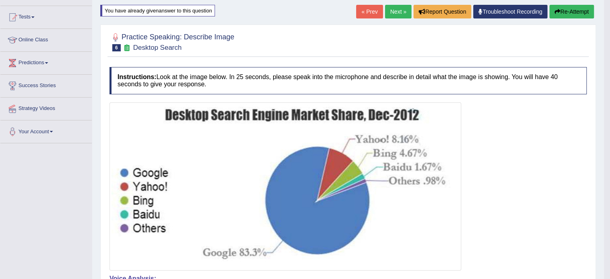
scroll to position [0, 0]
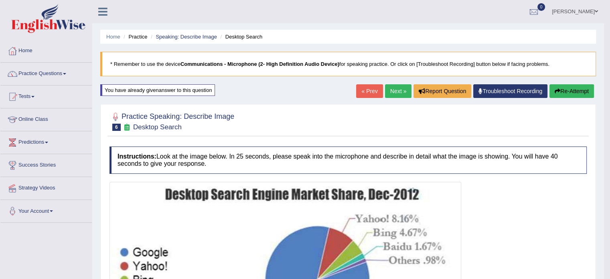
click at [393, 88] on link "Next »" at bounding box center [398, 91] width 26 height 14
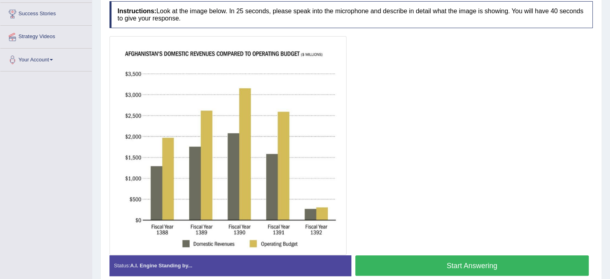
scroll to position [160, 0]
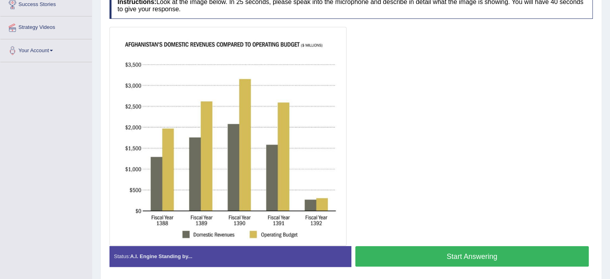
click at [435, 253] on button "Start Answering" at bounding box center [472, 256] width 234 height 20
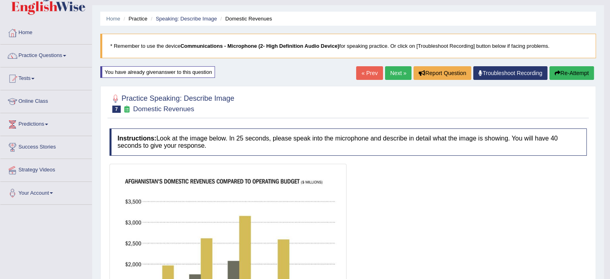
scroll to position [0, 0]
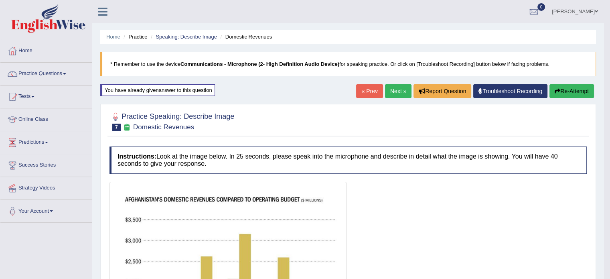
click at [574, 92] on button "Re-Attempt" at bounding box center [571, 91] width 44 height 14
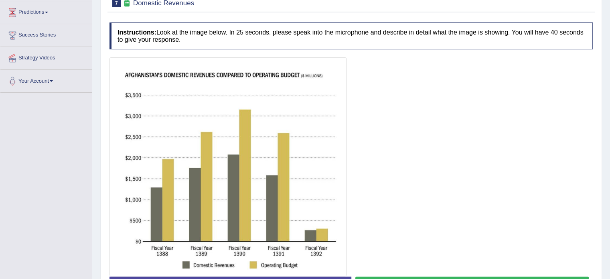
scroll to position [188, 0]
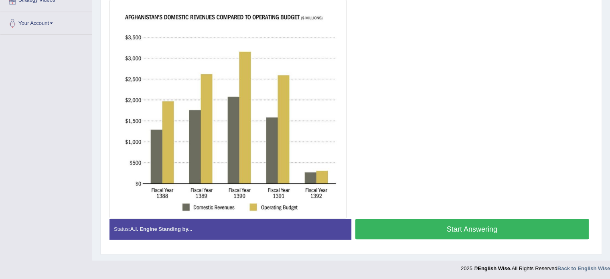
click at [455, 225] on button "Start Answering" at bounding box center [472, 228] width 234 height 20
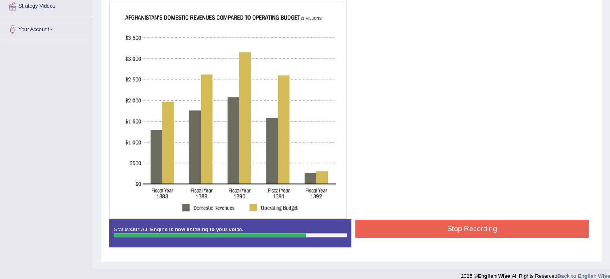
click at [487, 227] on button "Stop Recording" at bounding box center [472, 228] width 234 height 18
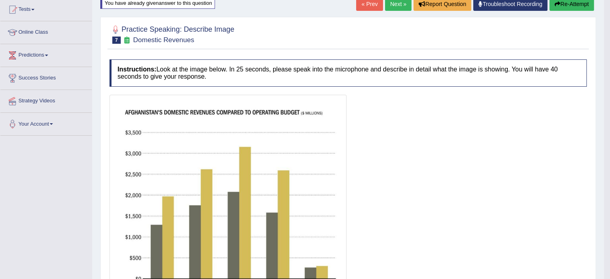
scroll to position [61, 0]
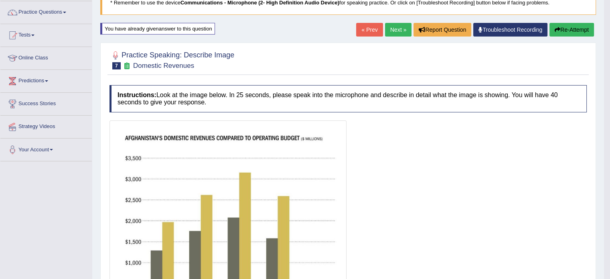
click at [571, 28] on button "Re-Attempt" at bounding box center [571, 30] width 44 height 14
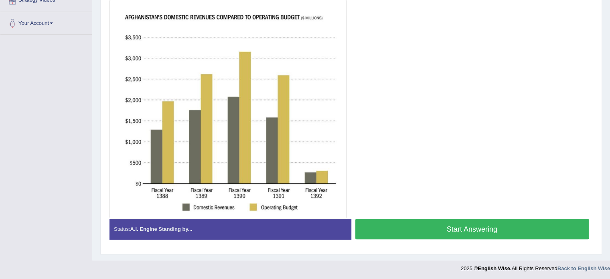
click at [409, 224] on button "Start Answering" at bounding box center [472, 228] width 234 height 20
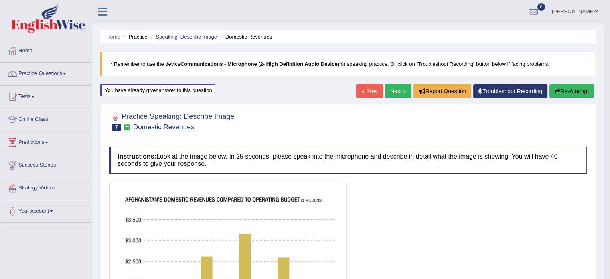
click at [386, 89] on link "Next »" at bounding box center [398, 91] width 26 height 14
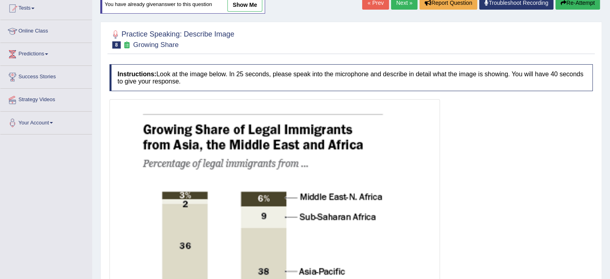
scroll to position [80, 0]
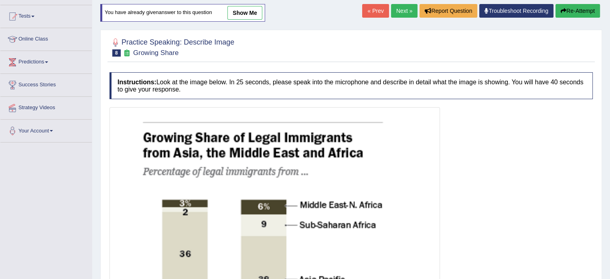
click at [402, 12] on link "Next »" at bounding box center [404, 11] width 26 height 14
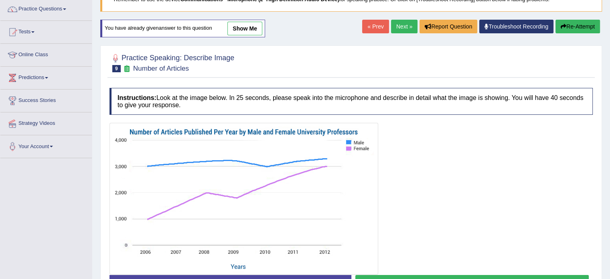
scroll to position [120, 0]
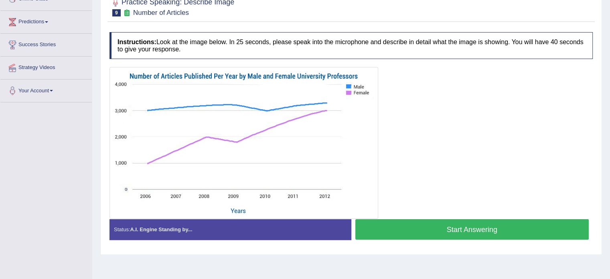
click at [457, 227] on button "Start Answering" at bounding box center [472, 229] width 234 height 20
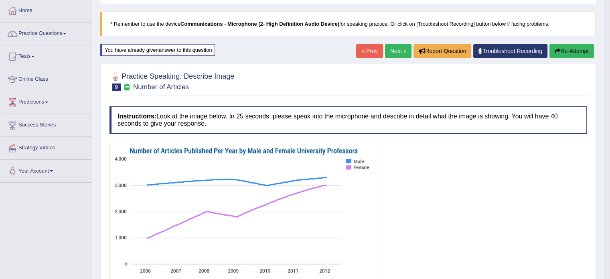
scroll to position [0, 0]
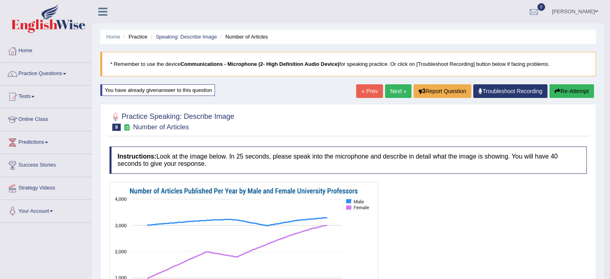
click at [388, 94] on link "Next »" at bounding box center [398, 91] width 26 height 14
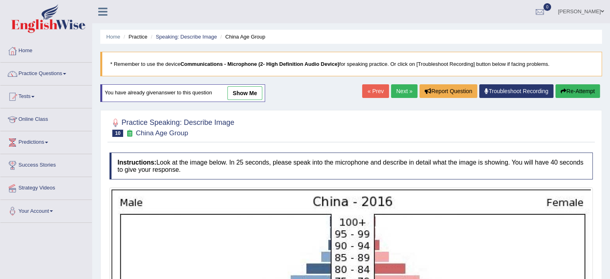
click at [404, 90] on link "Next »" at bounding box center [404, 91] width 26 height 14
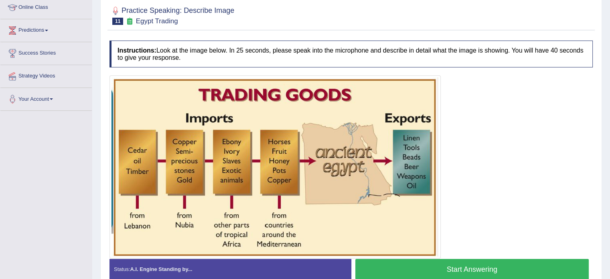
scroll to position [120, 0]
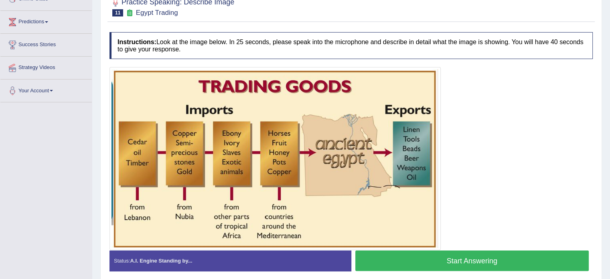
click at [464, 260] on button "Start Answering" at bounding box center [472, 260] width 234 height 20
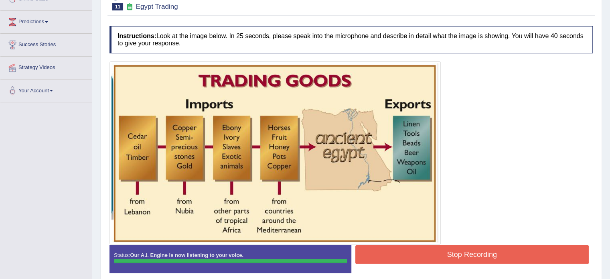
click at [455, 258] on div "Instructions: Look at the image below. In 25 seconds, please speak into the mic…" at bounding box center [350, 152] width 487 height 261
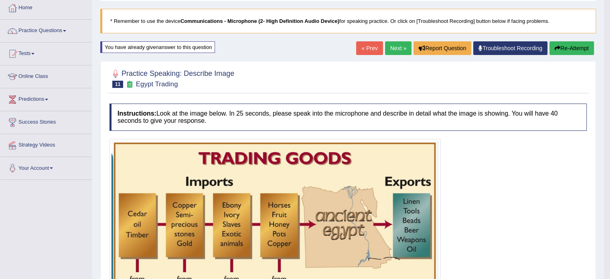
scroll to position [0, 0]
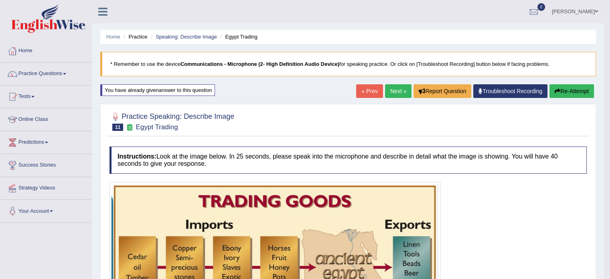
click at [392, 85] on link "Next »" at bounding box center [398, 91] width 26 height 14
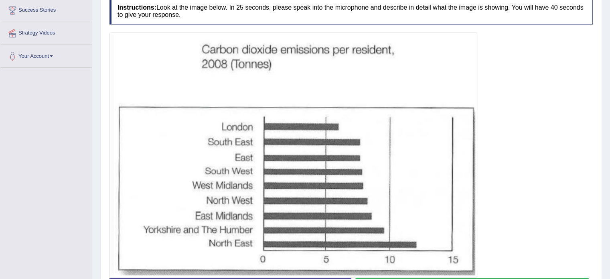
scroll to position [174, 0]
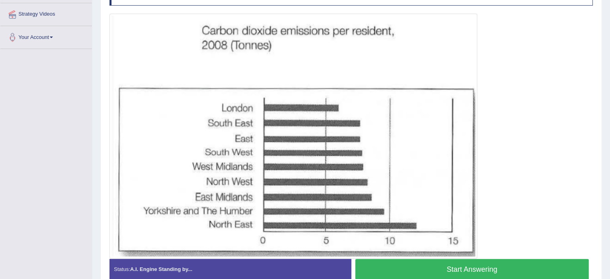
click at [503, 266] on button "Start Answering" at bounding box center [472, 269] width 234 height 20
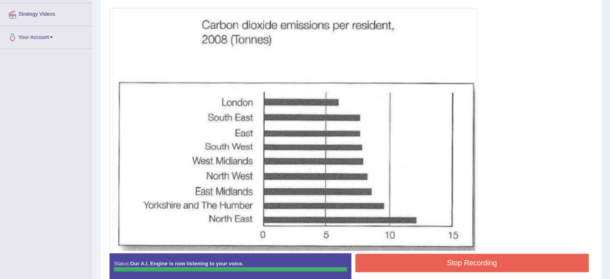
click at [489, 259] on button "Stop Recording" at bounding box center [472, 262] width 234 height 18
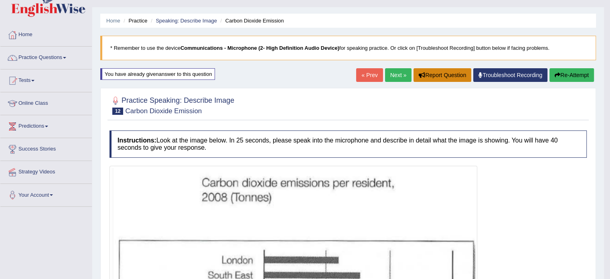
scroll to position [13, 0]
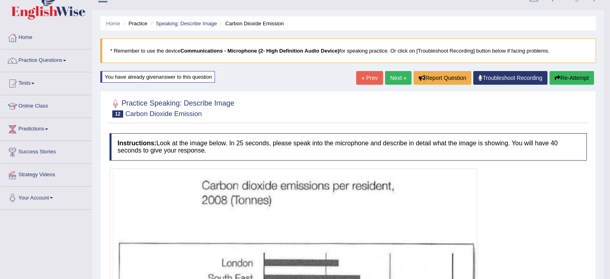
click at [399, 75] on link "Next »" at bounding box center [398, 78] width 26 height 14
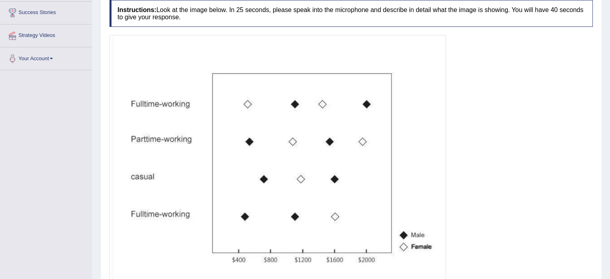
scroll to position [200, 0]
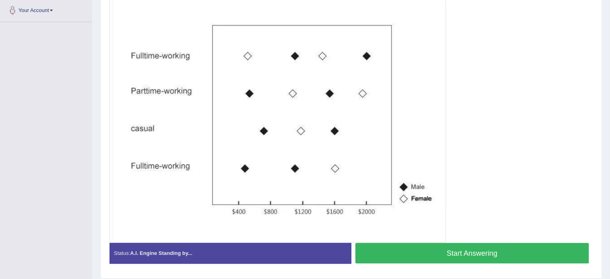
click at [423, 251] on button "Start Answering" at bounding box center [472, 252] width 234 height 20
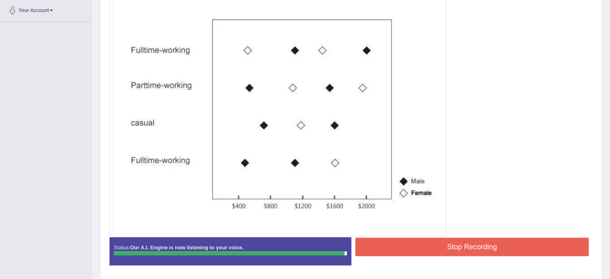
click at [459, 245] on button "Stop Recording" at bounding box center [472, 246] width 234 height 18
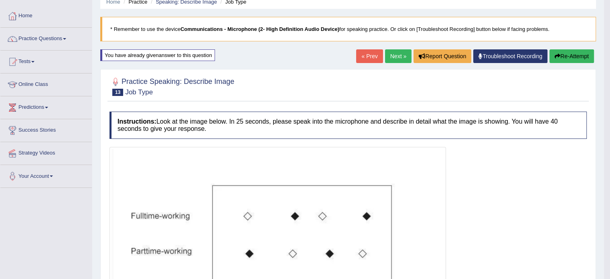
scroll to position [0, 0]
